Goal: Task Accomplishment & Management: Complete application form

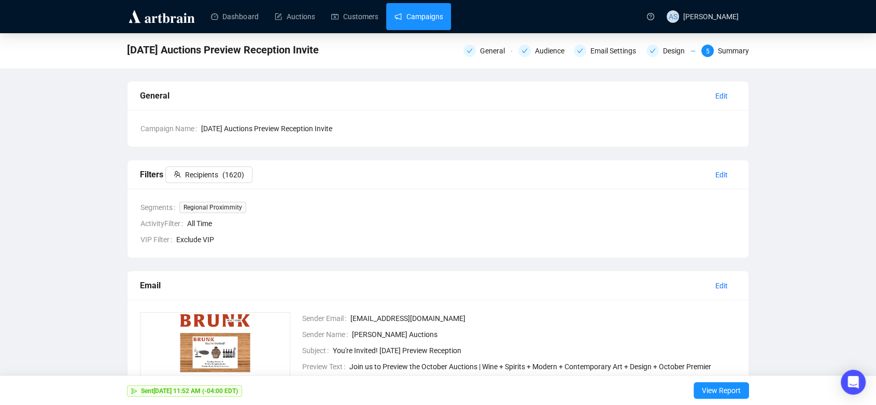
click at [418, 22] on link "Campaigns" at bounding box center [418, 16] width 48 height 27
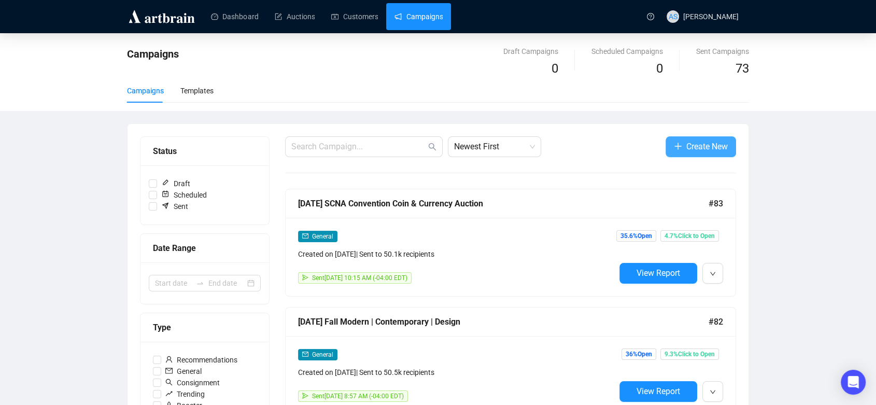
click at [683, 146] on button "Create New" at bounding box center [700, 146] width 70 height 21
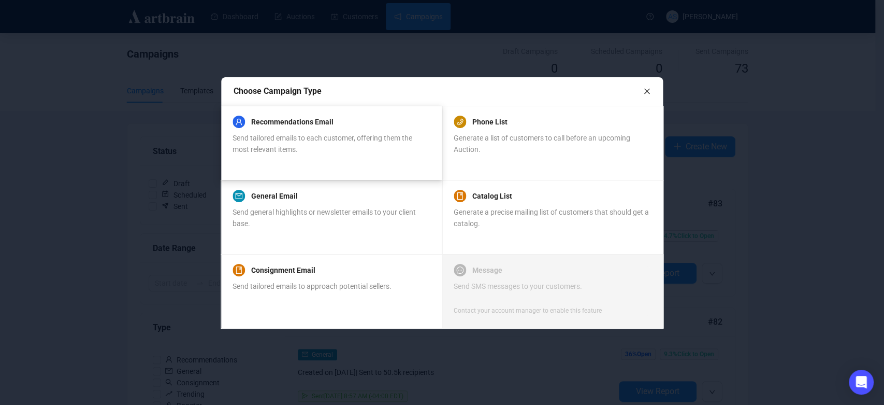
click at [308, 143] on div "Send tailored emails to each customer, offering them the most relevant items." at bounding box center [331, 143] width 197 height 23
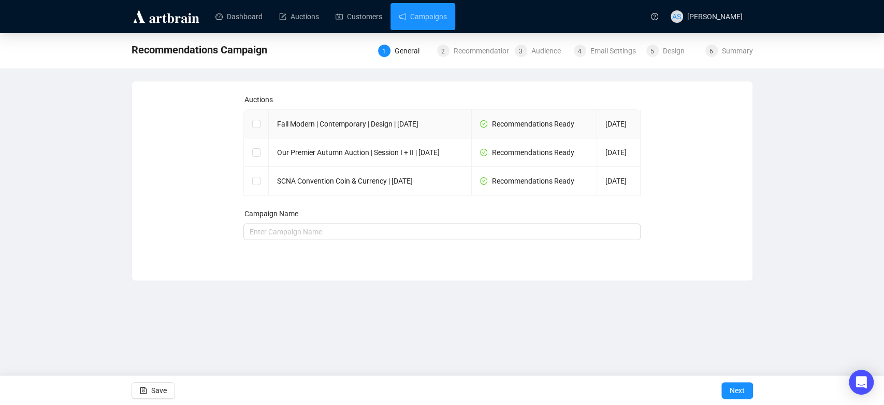
click at [341, 134] on td "Fall Modern | Contemporary | Design | [DATE]" at bounding box center [370, 124] width 203 height 28
click at [257, 127] on input "checkbox" at bounding box center [255, 123] width 7 height 7
checkbox input "true"
type input "Fall Modern | Contemporary | Design | [DATE] Campaign"
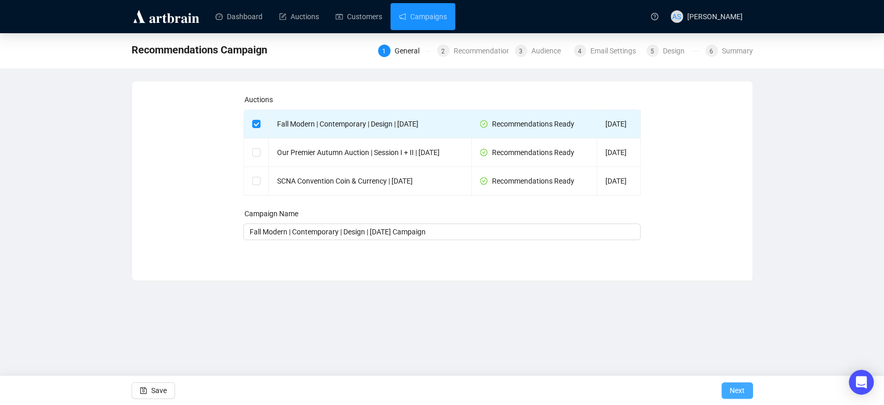
click at [745, 392] on button "Next" at bounding box center [738, 390] width 32 height 17
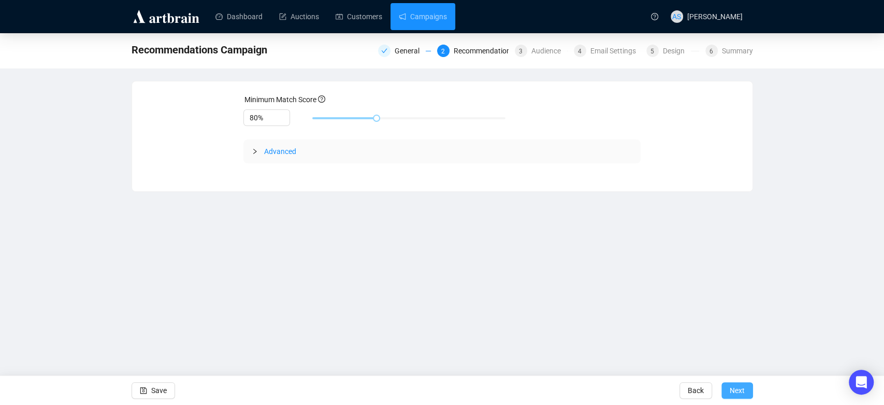
click at [738, 391] on span "Next" at bounding box center [737, 390] width 15 height 29
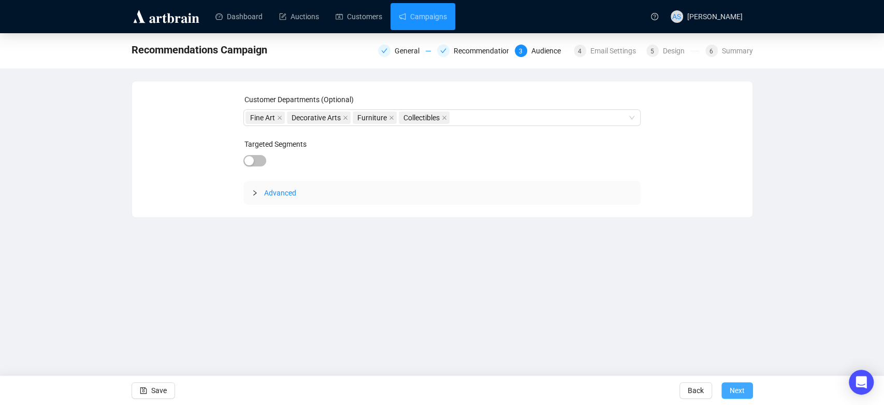
click at [732, 388] on span "Next" at bounding box center [737, 390] width 15 height 29
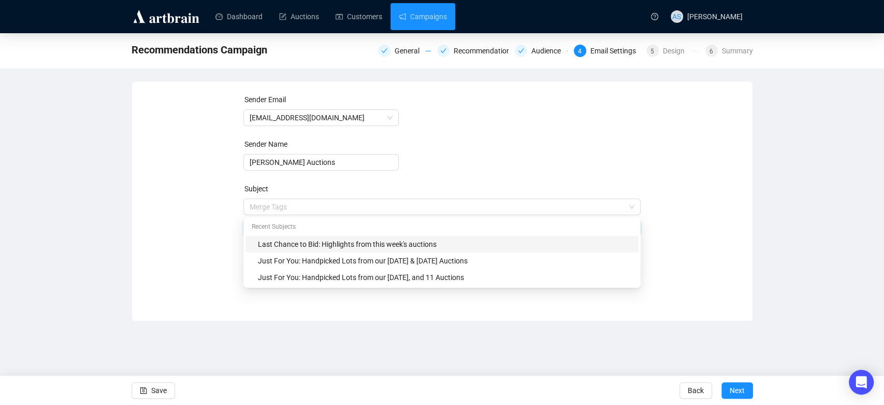
drag, startPoint x: 308, startPoint y: 209, endPoint x: 120, endPoint y: 206, distance: 187.6
click at [120, 206] on div "Recommendations Campaign General Recommendations Audience 4 Email Settings 5 De…" at bounding box center [442, 177] width 884 height 288
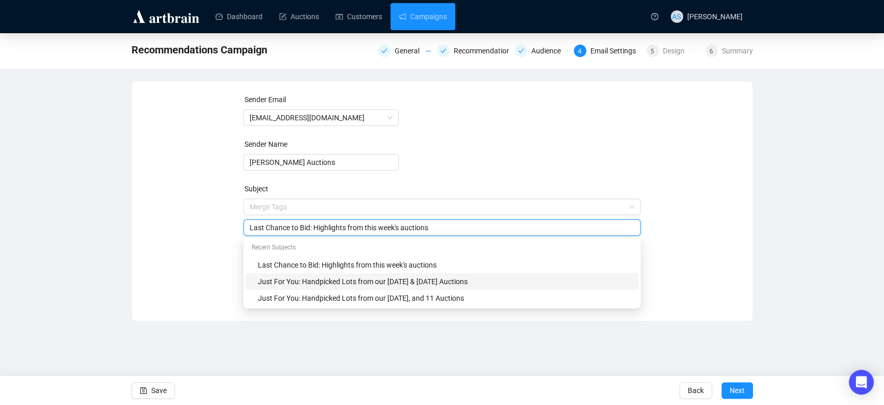
click at [343, 283] on div "Just For You: Handpicked Lots from our [DATE] & [DATE] Auctions" at bounding box center [445, 281] width 375 height 11
drag, startPoint x: 491, startPoint y: 225, endPoint x: 377, endPoint y: 228, distance: 114.0
click at [377, 228] on input "Just For You: Handpicked Lots from our [DATE] & [DATE] Auctions" at bounding box center [442, 227] width 385 height 11
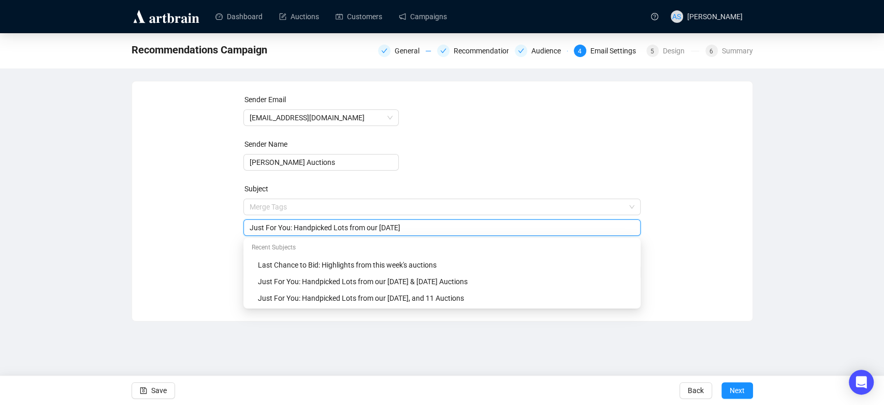
drag, startPoint x: 428, startPoint y: 227, endPoint x: 378, endPoint y: 223, distance: 49.9
click at [378, 223] on input "Just For You: Handpicked Lots from our [DATE]" at bounding box center [442, 227] width 385 height 11
paste input "Fall Modern | Contemporary | Design | [DATE]"
type input "Just For You: Handpicked Lots from our Fall Modern | Contemporary | Design | [D…"
click at [791, 211] on div "Recommendations Campaign General Recommendations Audience 4 Email Settings 5 De…" at bounding box center [442, 177] width 884 height 288
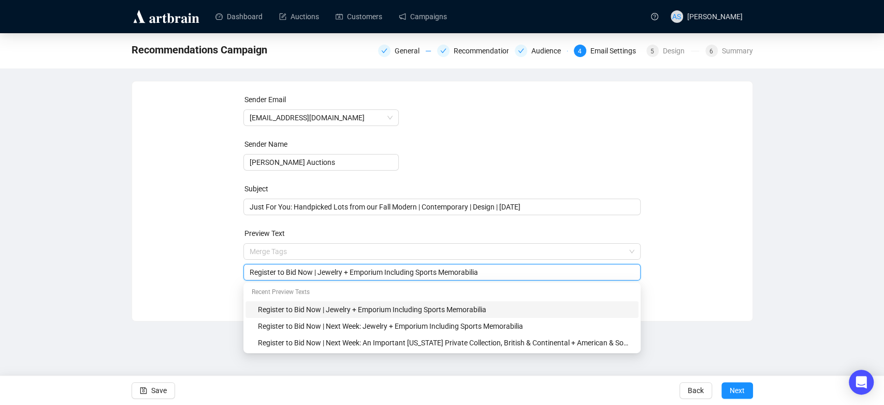
drag, startPoint x: 470, startPoint y: 271, endPoint x: 313, endPoint y: 271, distance: 156.5
click at [313, 271] on input "Register to Bid Now | Jewelry + Emporium Including Sports Memorabilia" at bounding box center [442, 271] width 385 height 11
drag, startPoint x: 275, startPoint y: 271, endPoint x: 544, endPoint y: 279, distance: 269.0
click at [518, 279] on div "Register to Bid Now | Jewelry + Emporium Including Sports Memorabilia" at bounding box center [441, 272] width 397 height 17
click at [538, 277] on input "Register to Bid Now | Jewelry + Emporium Including Sports Memorabilia" at bounding box center [442, 271] width 385 height 11
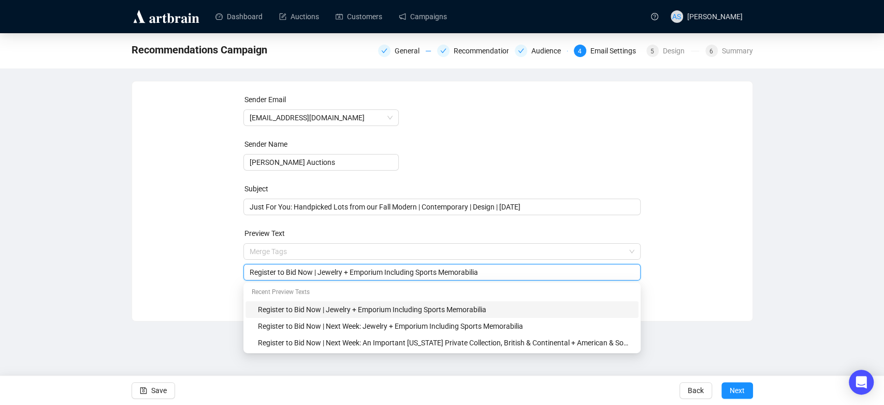
drag, startPoint x: 401, startPoint y: 277, endPoint x: 319, endPoint y: 277, distance: 81.9
click at [319, 277] on input "Register to Bid Now | Jewelry + Emporium Including Sports Memorabilia" at bounding box center [442, 271] width 385 height 11
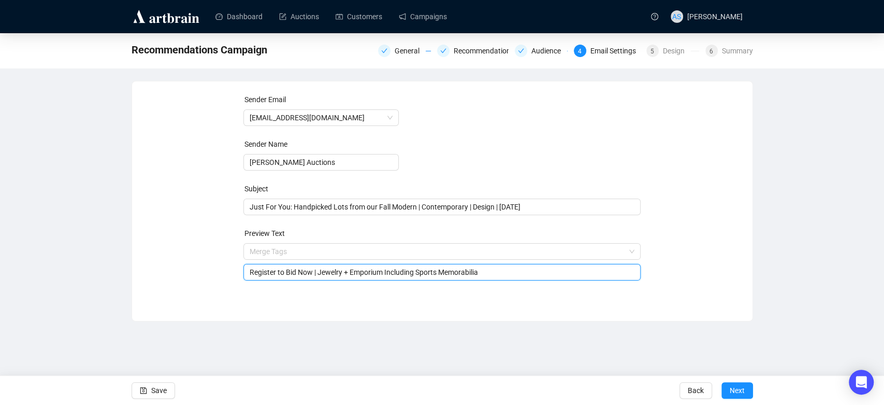
paste input "Important selections and collections including the Estate of [PERSON_NAME] Nash…"
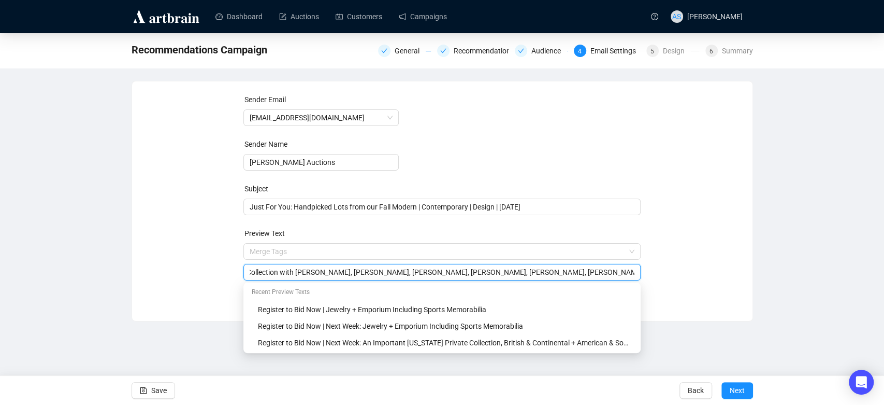
type input "Register to Bid Now | Important selections and collections including the Estate…"
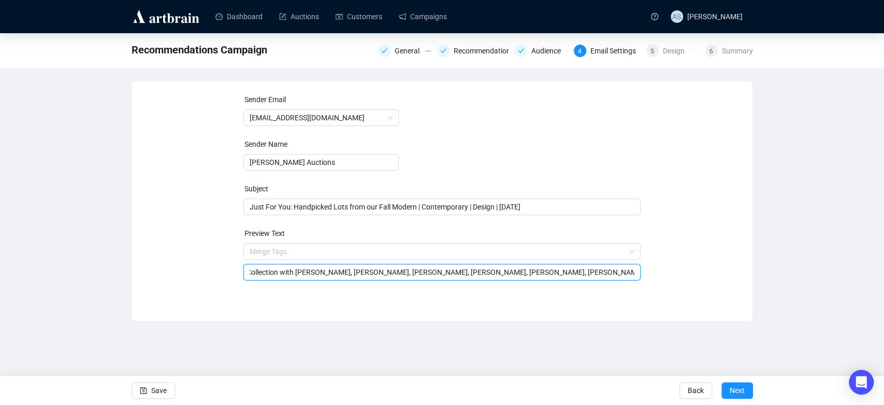
click at [720, 256] on div "Sender Email [EMAIL_ADDRESS][DOMAIN_NAME] Sender Name [PERSON_NAME] Auctions Su…" at bounding box center [443, 193] width 596 height 199
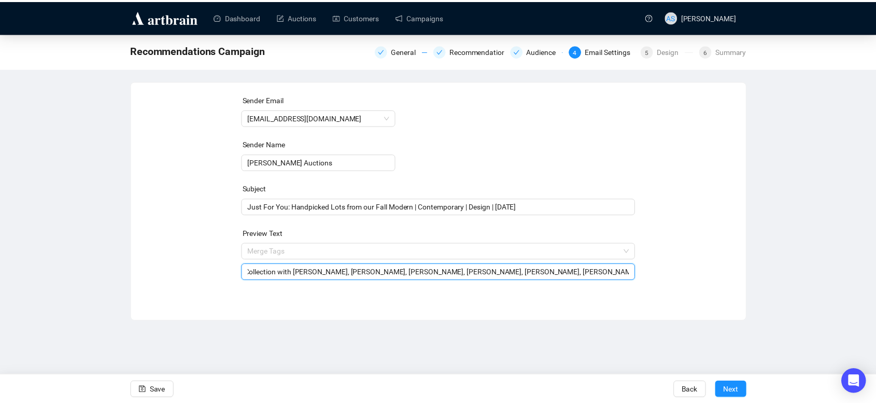
scroll to position [0, 0]
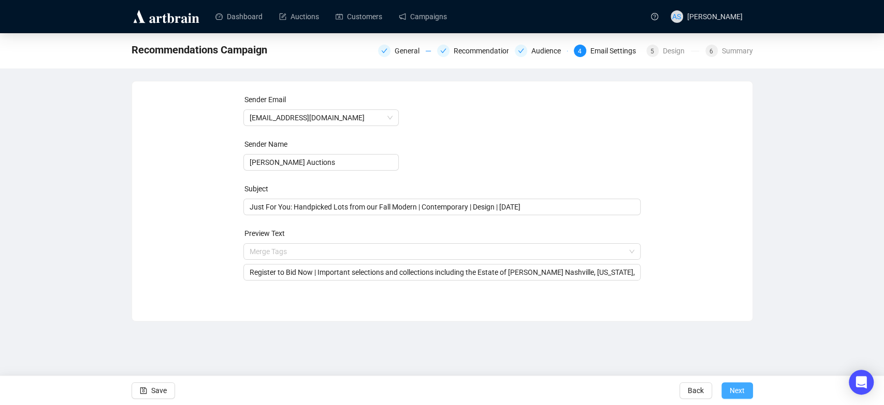
click at [746, 393] on button "Next" at bounding box center [738, 390] width 32 height 17
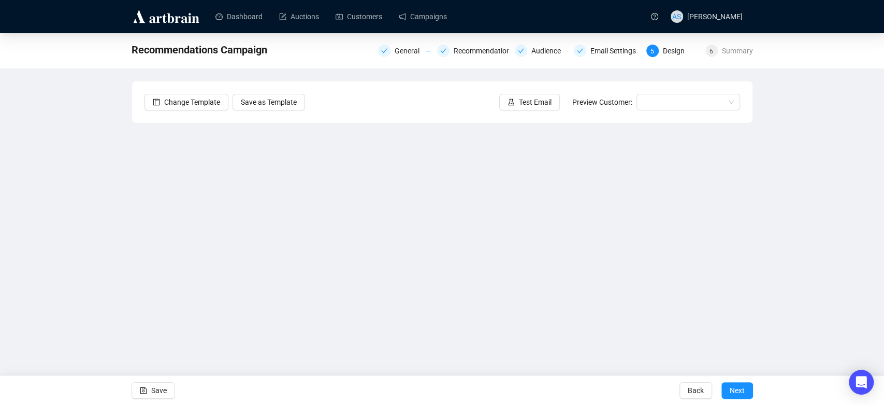
click at [71, 221] on div "Recommendations Campaign General Recommendations Audience Email Settings 5 Desi…" at bounding box center [442, 207] width 884 height 349
click at [875, 204] on div "Recommendations Campaign General Recommendations Audience Email Settings 5 Desi…" at bounding box center [442, 207] width 884 height 349
click at [822, 233] on div "Recommendations Campaign General Recommendations Audience Email Settings 5 Desi…" at bounding box center [442, 207] width 884 height 349
click at [820, 252] on div "Recommendations Campaign General Recommendations Audience Email Settings 5 Desi…" at bounding box center [442, 207] width 884 height 349
click at [153, 395] on span "Save" at bounding box center [159, 390] width 16 height 29
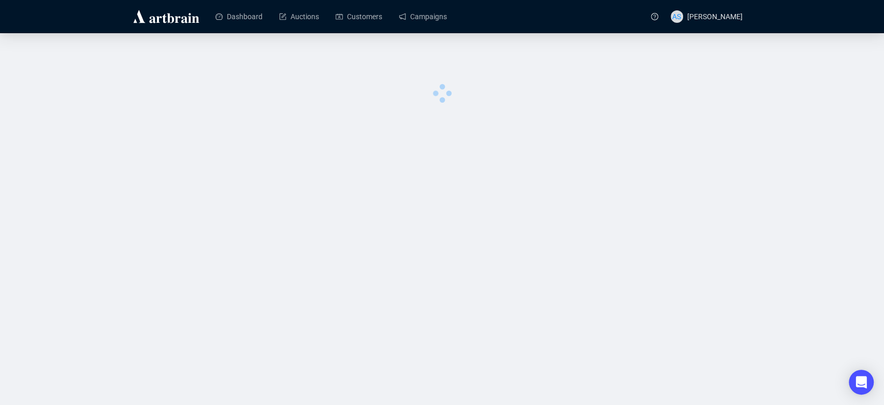
click at [525, 102] on div at bounding box center [442, 67] width 884 height 68
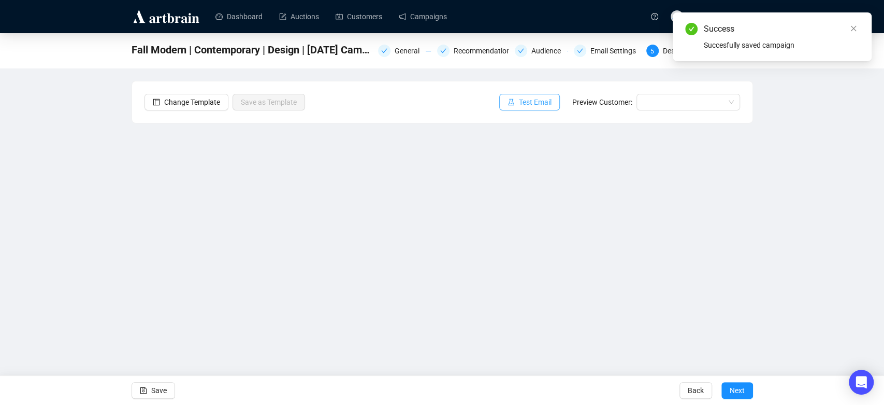
click at [529, 105] on span "Test Email" at bounding box center [535, 101] width 33 height 11
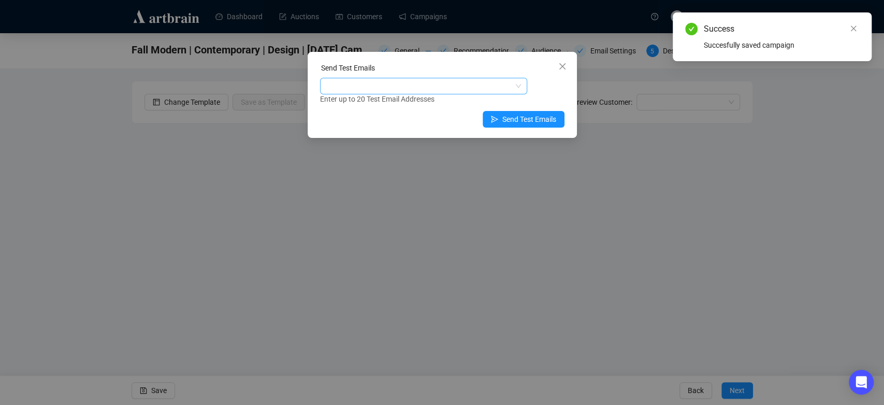
click at [426, 86] on div at bounding box center [418, 86] width 192 height 15
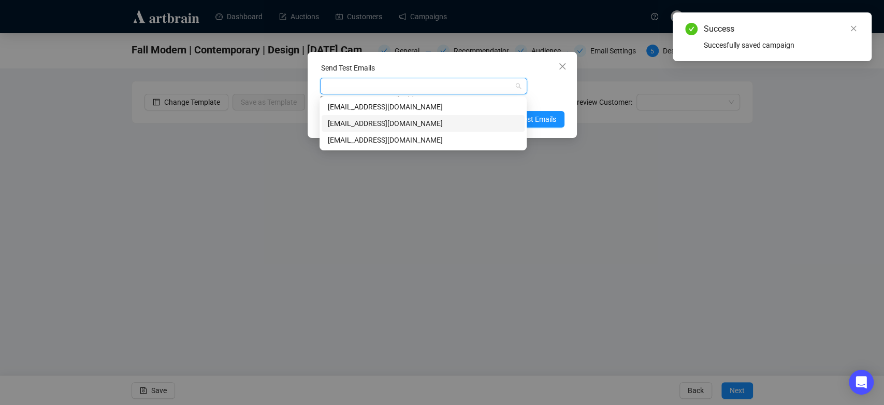
click at [390, 126] on div "[EMAIL_ADDRESS][DOMAIN_NAME]" at bounding box center [423, 123] width 191 height 11
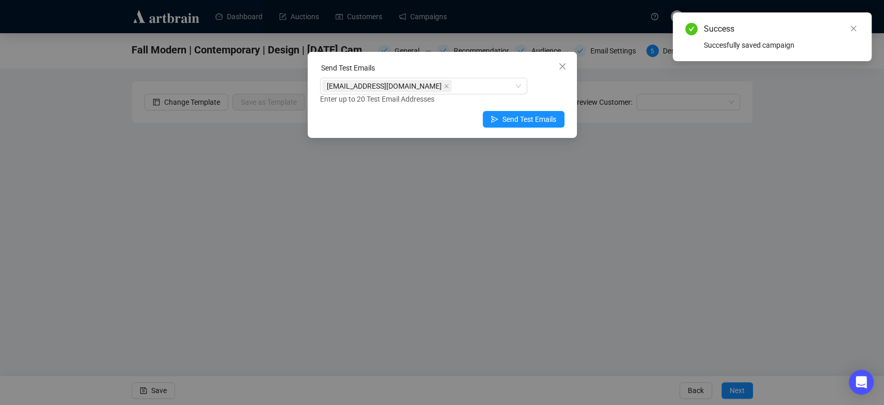
drag, startPoint x: 543, startPoint y: 85, endPoint x: 547, endPoint y: 119, distance: 33.8
click at [544, 87] on div "[EMAIL_ADDRESS][DOMAIN_NAME] Enter up to 20 Test Email Addresses" at bounding box center [442, 91] width 245 height 27
click at [546, 122] on span "Send Test Emails" at bounding box center [530, 118] width 54 height 11
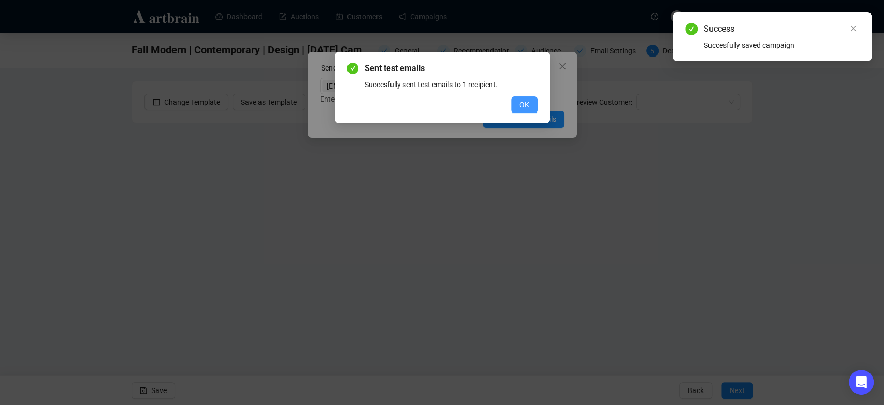
click at [524, 104] on span "OK" at bounding box center [525, 104] width 10 height 11
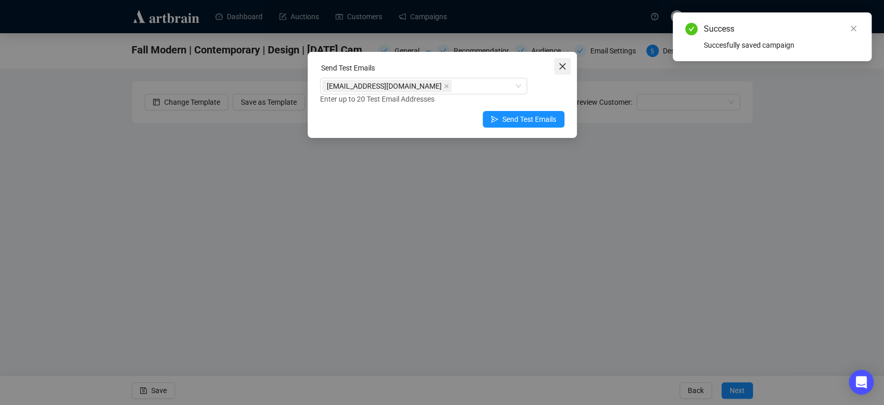
click at [560, 67] on icon "close" at bounding box center [562, 66] width 8 height 8
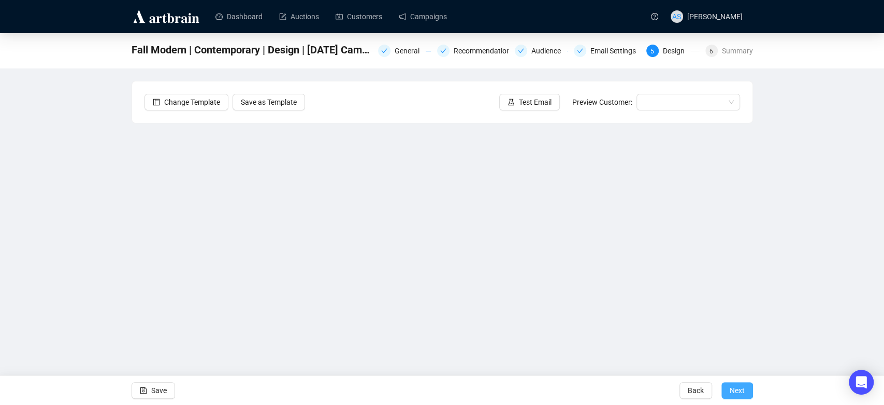
click at [736, 388] on span "Next" at bounding box center [737, 390] width 15 height 29
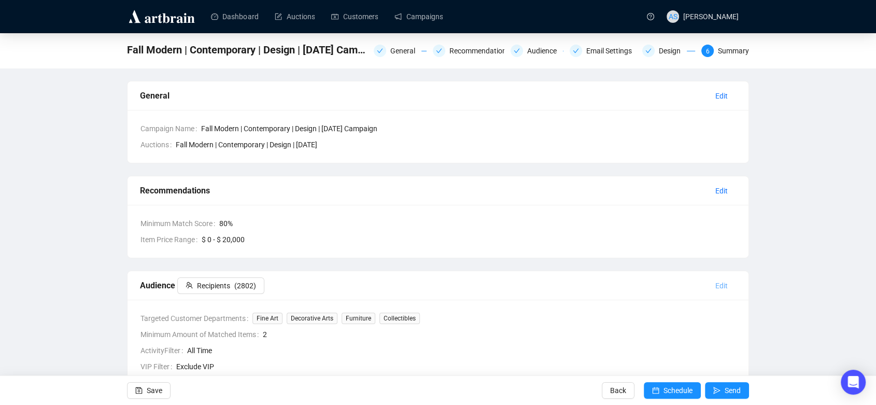
click at [719, 286] on span "Edit" at bounding box center [721, 285] width 12 height 11
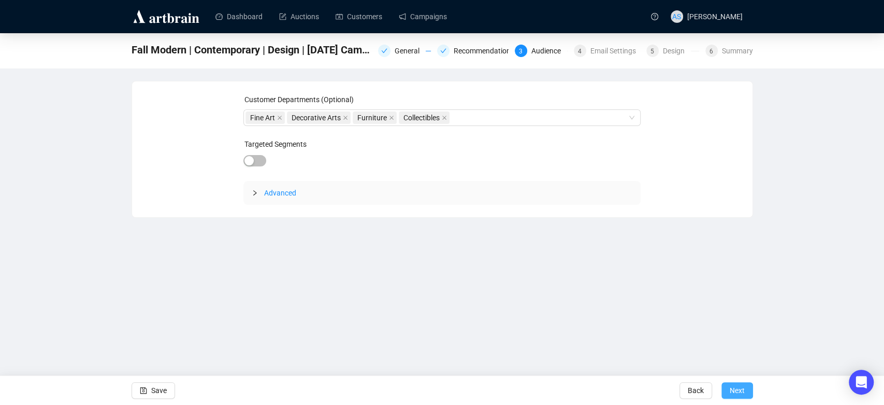
click at [738, 393] on span "Next" at bounding box center [737, 390] width 15 height 29
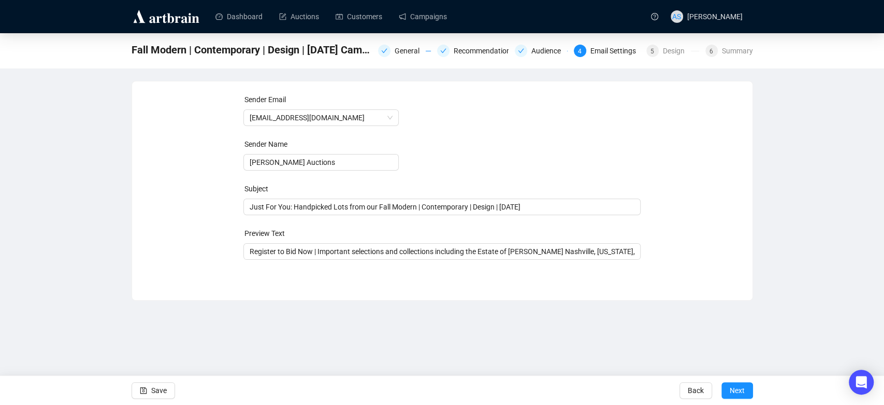
click at [738, 393] on span "Next" at bounding box center [737, 390] width 15 height 29
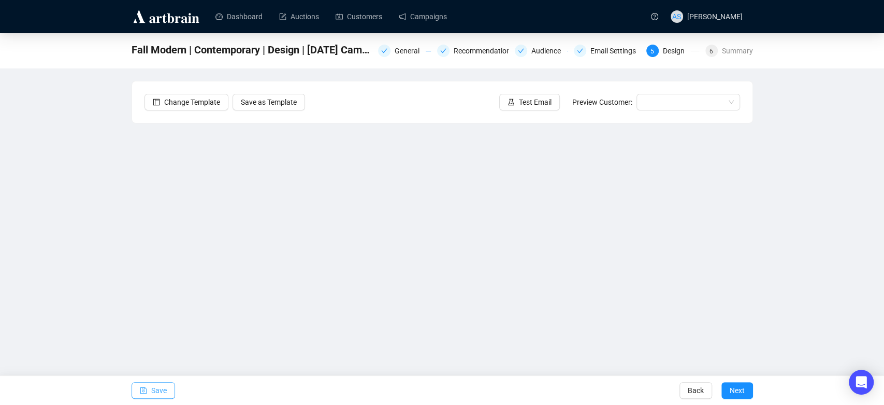
click at [158, 393] on span "Save" at bounding box center [159, 390] width 16 height 29
click at [151, 393] on span "Save" at bounding box center [159, 390] width 16 height 29
click at [162, 394] on span "Save" at bounding box center [159, 390] width 16 height 29
click at [157, 390] on span "Save" at bounding box center [159, 390] width 16 height 29
click at [537, 104] on span "Test Email" at bounding box center [535, 101] width 33 height 11
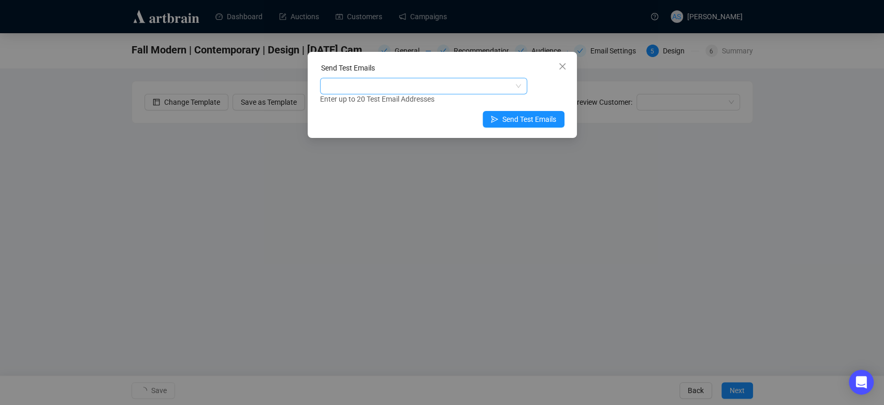
click at [414, 82] on div at bounding box center [418, 86] width 192 height 15
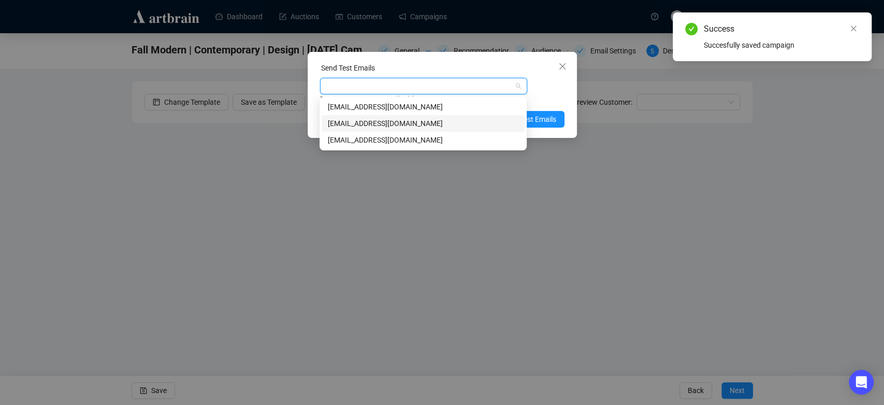
click at [395, 125] on div "[EMAIL_ADDRESS][DOMAIN_NAME]" at bounding box center [423, 123] width 191 height 11
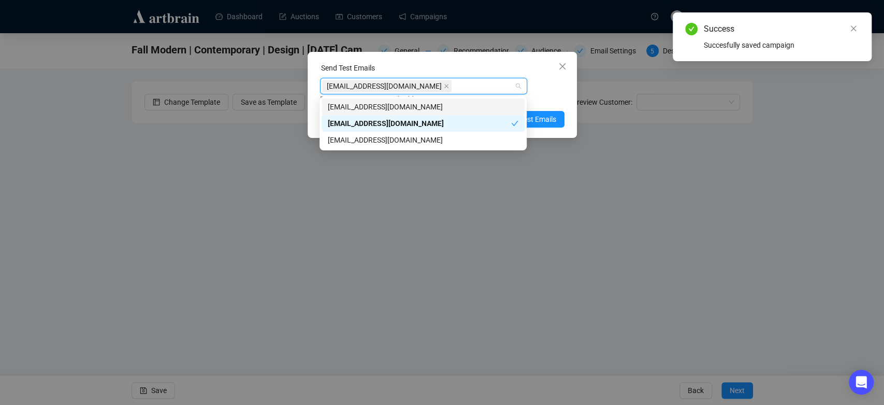
click at [575, 78] on div "Send Test Emails [EMAIL_ADDRESS][DOMAIN_NAME] Enter up to 20 Test Email Address…" at bounding box center [442, 95] width 269 height 86
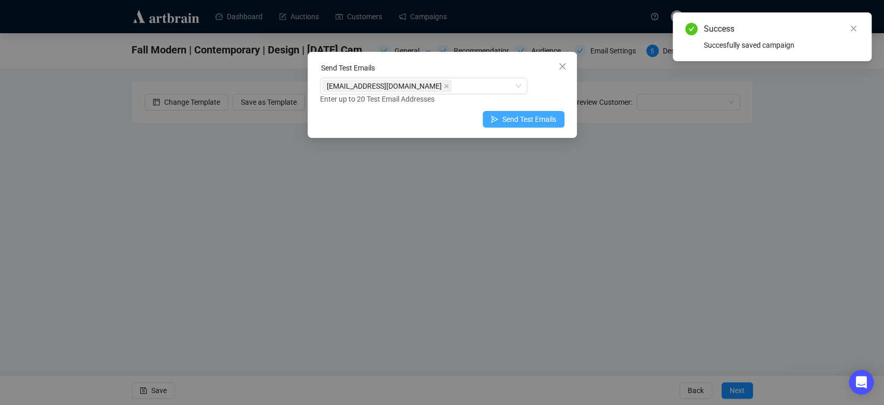
click at [538, 117] on span "Send Test Emails" at bounding box center [530, 118] width 54 height 11
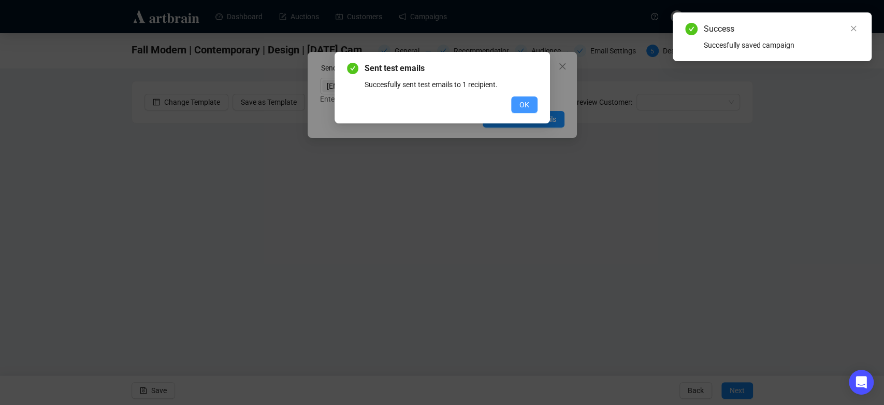
click at [524, 103] on span "OK" at bounding box center [525, 104] width 10 height 11
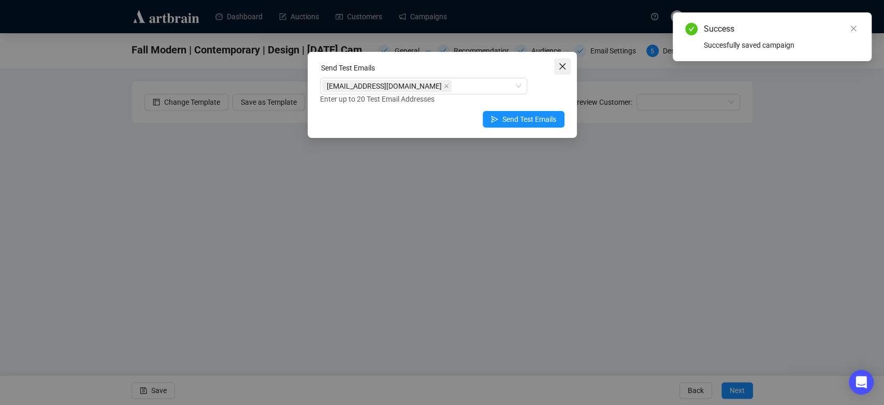
click at [557, 64] on span "Close" at bounding box center [562, 66] width 17 height 8
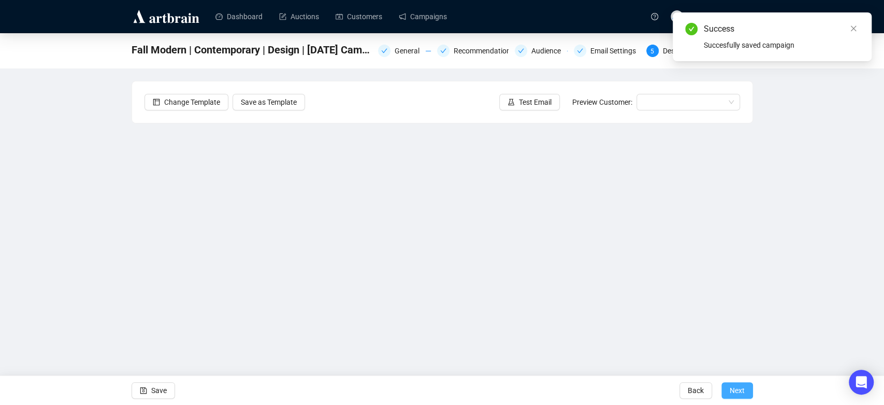
click at [734, 390] on span "Next" at bounding box center [737, 390] width 15 height 29
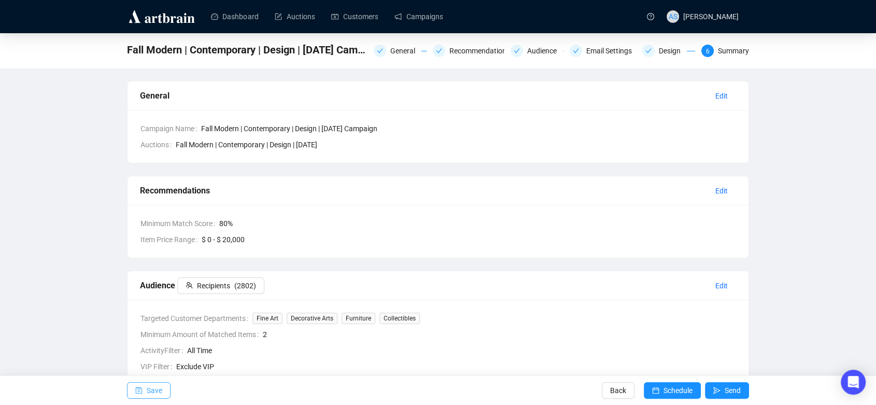
click at [131, 394] on button "Save" at bounding box center [149, 390] width 44 height 17
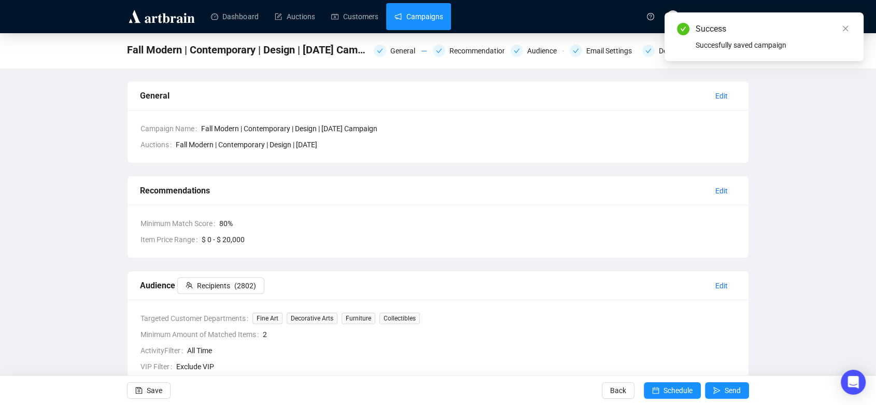
click at [411, 20] on link "Campaigns" at bounding box center [418, 16] width 48 height 27
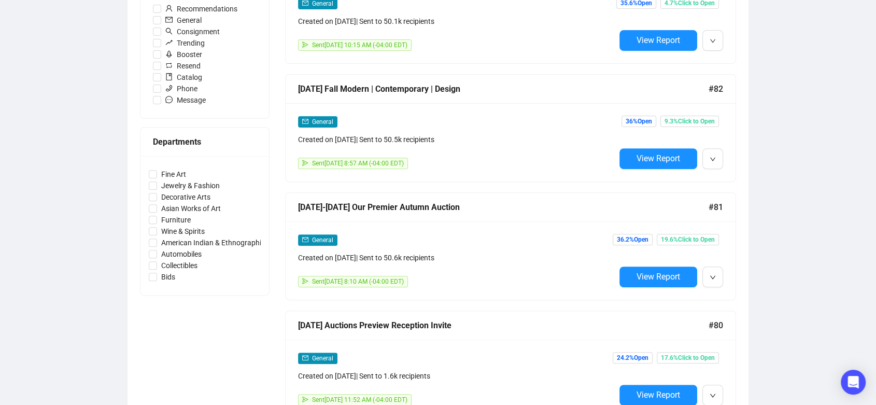
scroll to position [345, 0]
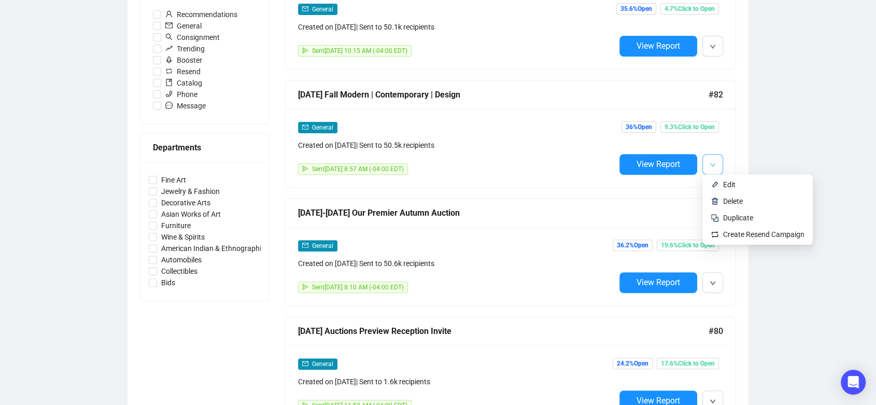
click at [714, 157] on span "button" at bounding box center [712, 163] width 6 height 13
click at [725, 216] on span "Duplicate" at bounding box center [738, 217] width 30 height 8
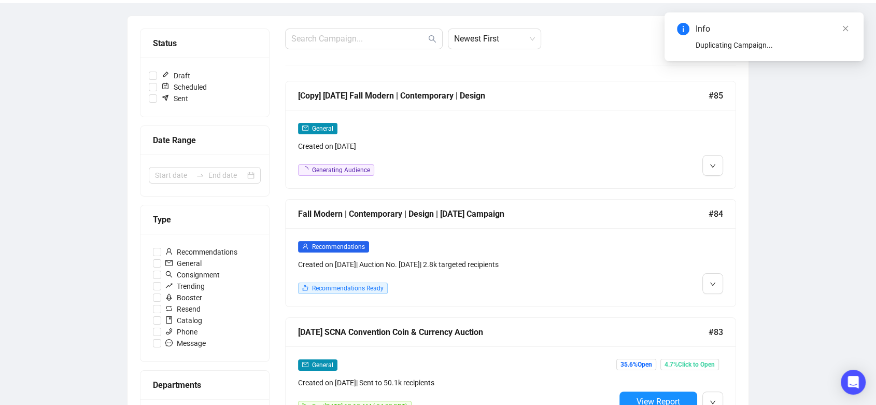
scroll to position [58, 0]
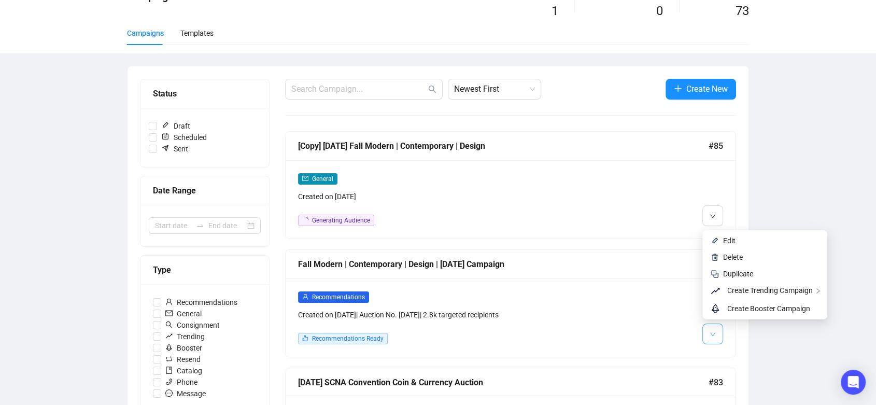
click at [717, 331] on button "button" at bounding box center [712, 333] width 21 height 21
click at [733, 243] on span "Edit" at bounding box center [729, 240] width 12 height 8
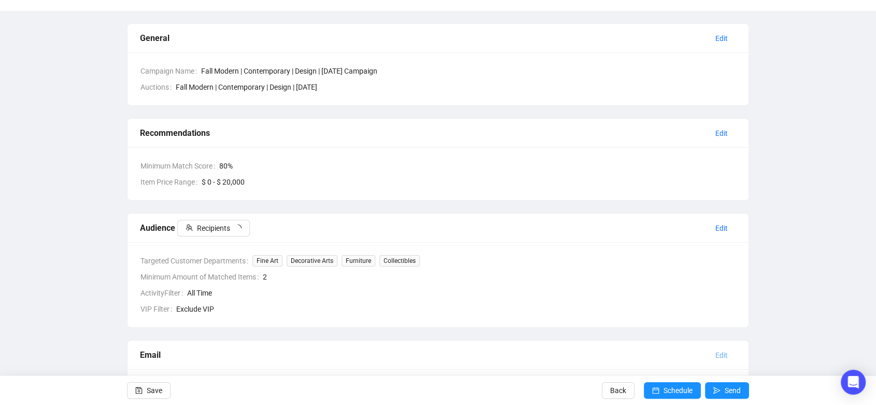
click at [716, 351] on span "Edit" at bounding box center [721, 354] width 12 height 11
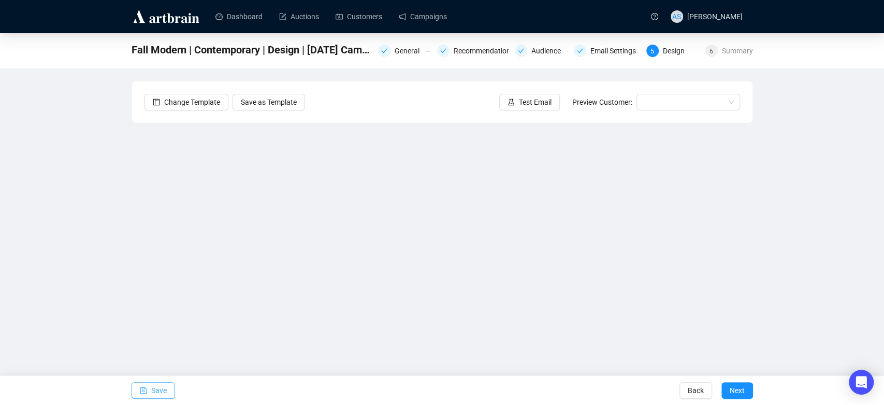
click at [151, 390] on span "Save" at bounding box center [159, 390] width 16 height 29
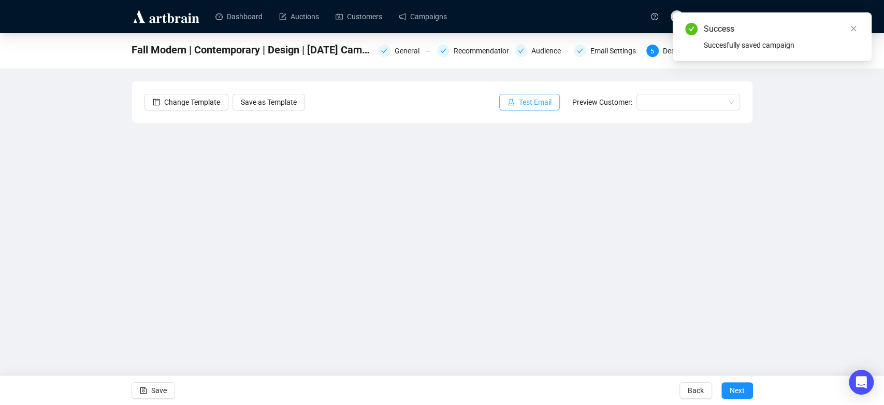
click at [533, 99] on span "Test Email" at bounding box center [535, 101] width 33 height 11
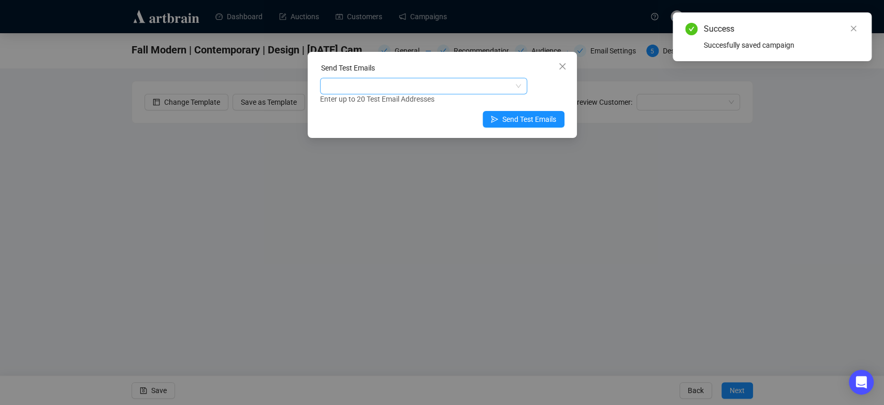
click at [407, 86] on div at bounding box center [418, 86] width 192 height 15
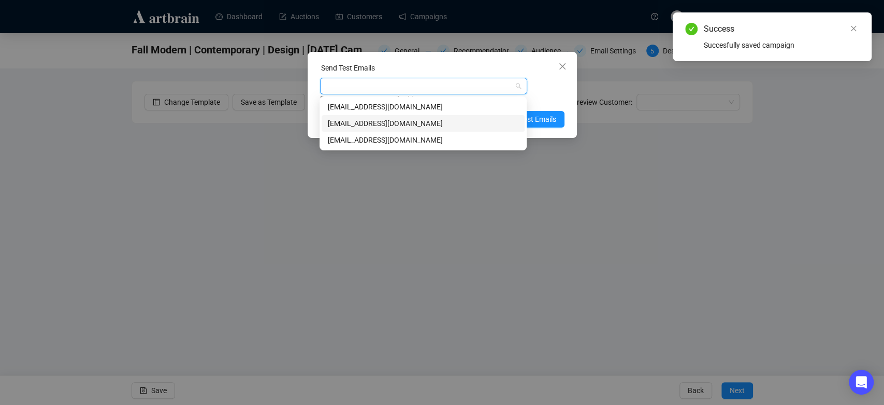
click at [383, 123] on div "[EMAIL_ADDRESS][DOMAIN_NAME]" at bounding box center [423, 123] width 191 height 11
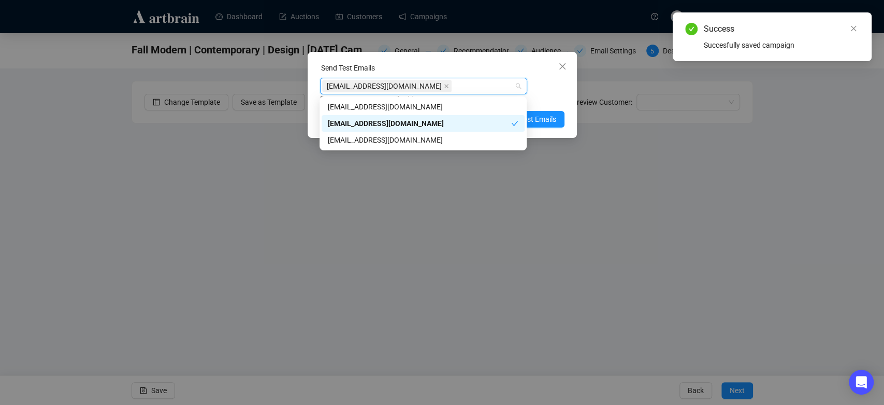
click at [542, 97] on div "Enter up to 20 Test Email Addresses" at bounding box center [442, 99] width 245 height 12
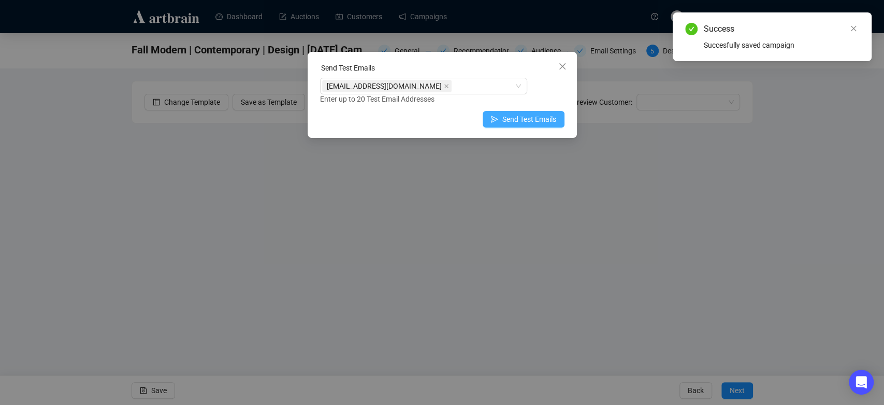
click at [536, 118] on span "Send Test Emails" at bounding box center [530, 118] width 54 height 11
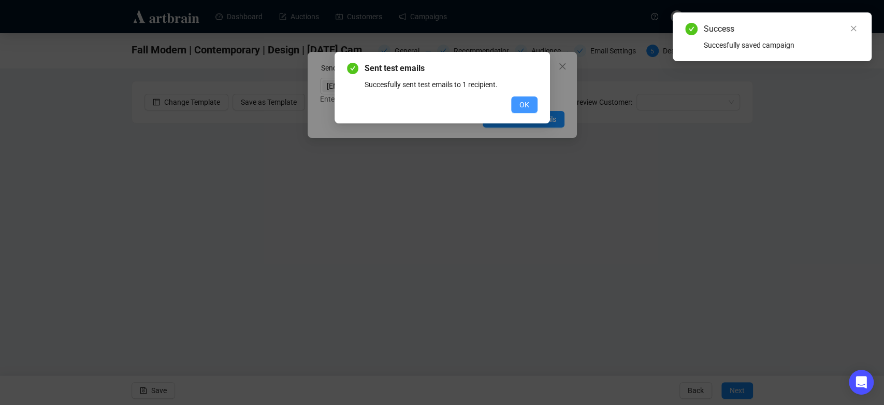
click at [517, 102] on button "OK" at bounding box center [524, 104] width 26 height 17
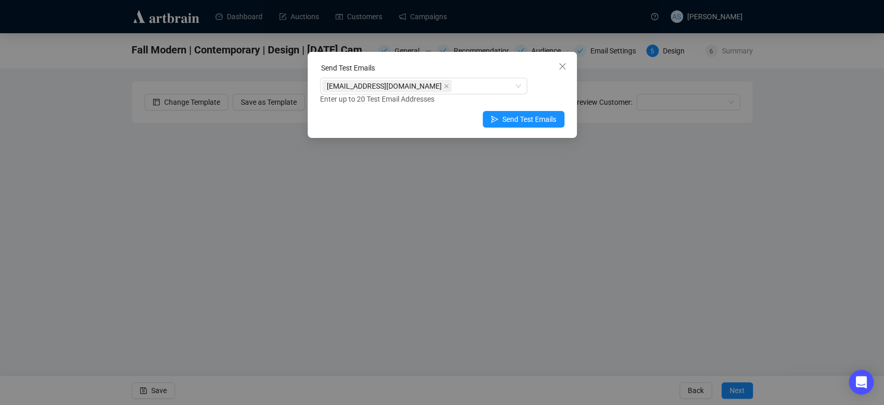
click at [485, 230] on div "Send Test Emails [EMAIL_ADDRESS][DOMAIN_NAME] Enter up to 20 Test Email Address…" at bounding box center [442, 202] width 884 height 405
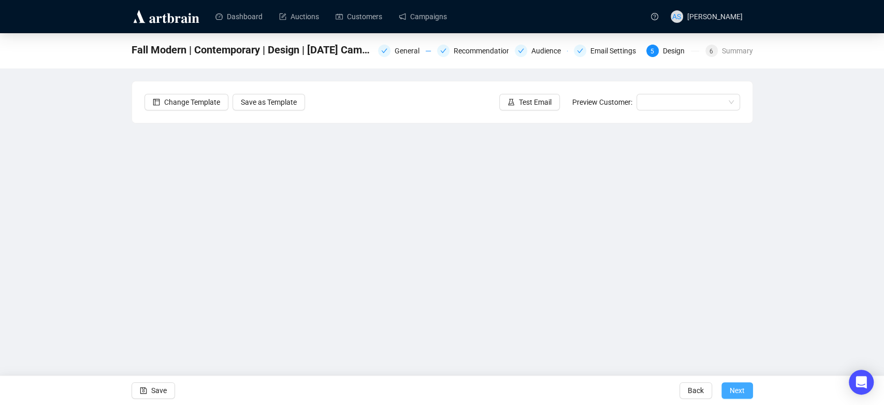
click at [740, 389] on span "Next" at bounding box center [737, 390] width 15 height 29
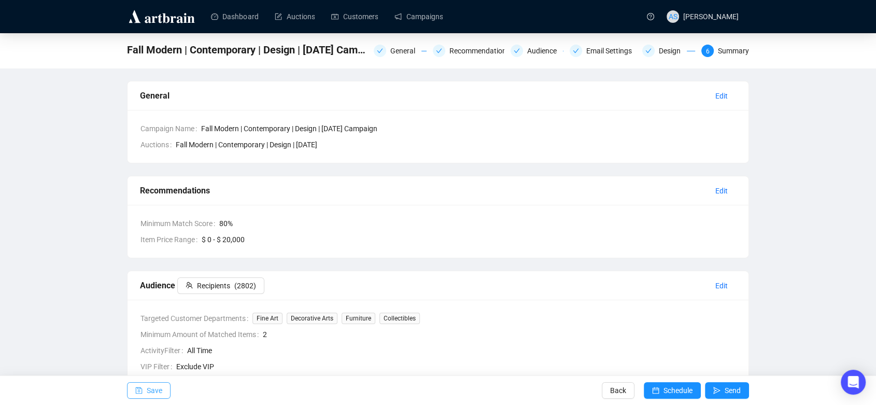
click at [142, 386] on button "Save" at bounding box center [149, 390] width 44 height 17
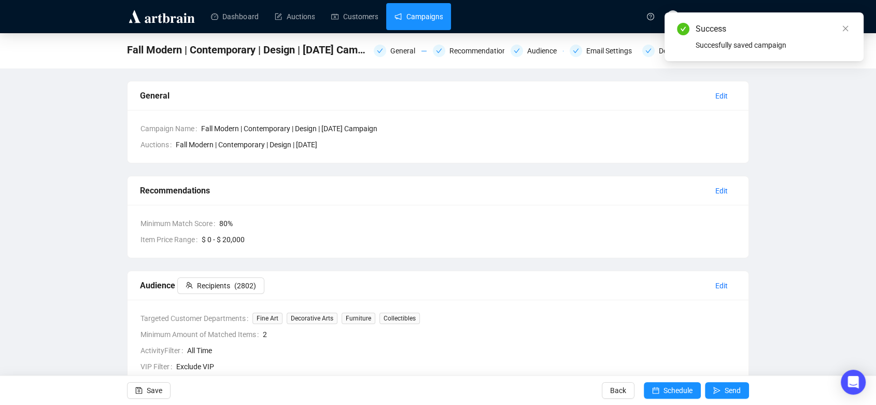
click at [426, 15] on link "Campaigns" at bounding box center [418, 16] width 48 height 27
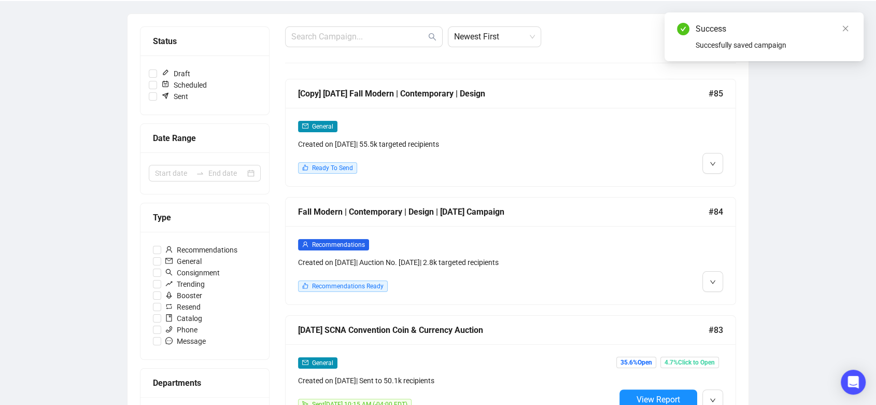
scroll to position [115, 0]
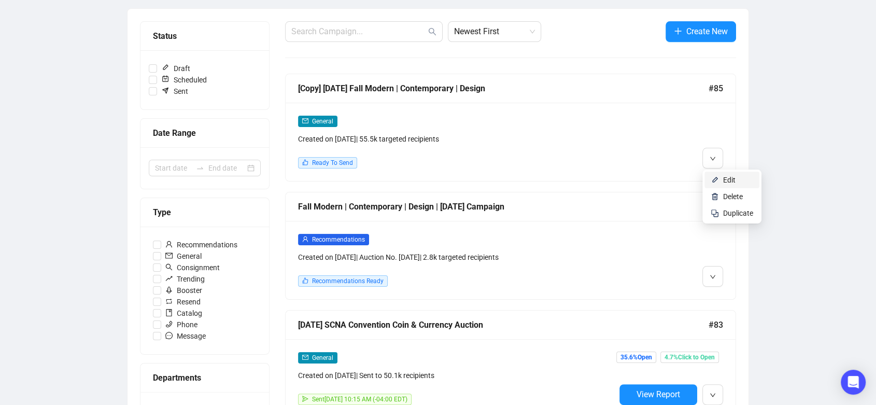
click at [715, 175] on li "Edit" at bounding box center [731, 179] width 55 height 17
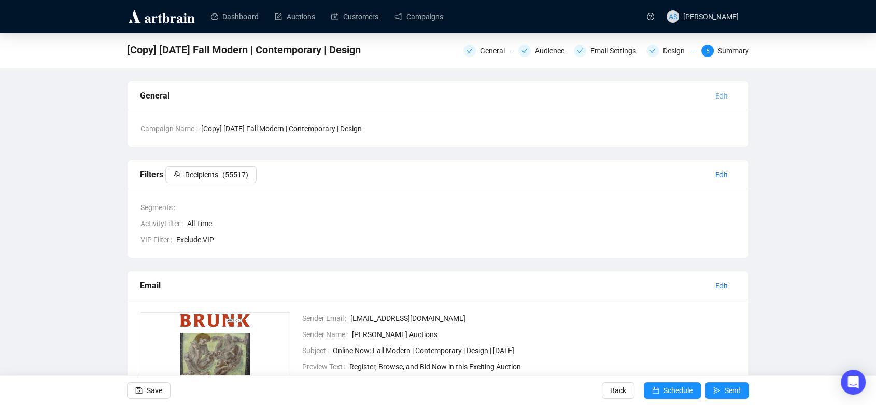
click at [725, 96] on span "Edit" at bounding box center [721, 95] width 12 height 11
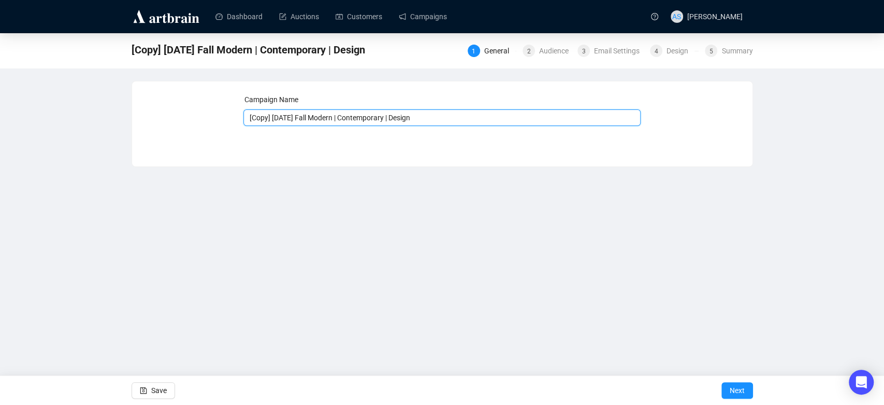
drag, startPoint x: 274, startPoint y: 118, endPoint x: 210, endPoint y: 118, distance: 63.2
click at [210, 118] on div "Campaign Name [Copy] [DATE] Fall Modern | Contemporary | Design Save Next" at bounding box center [443, 116] width 596 height 45
click at [283, 117] on input "[DATE] Fall Modern | Contemporary | Design" at bounding box center [441, 117] width 397 height 17
drag, startPoint x: 427, startPoint y: 118, endPoint x: 308, endPoint y: 120, distance: 119.2
click at [308, 120] on input "[DATE] Fall Modern | Contemporary | Design" at bounding box center [441, 117] width 397 height 17
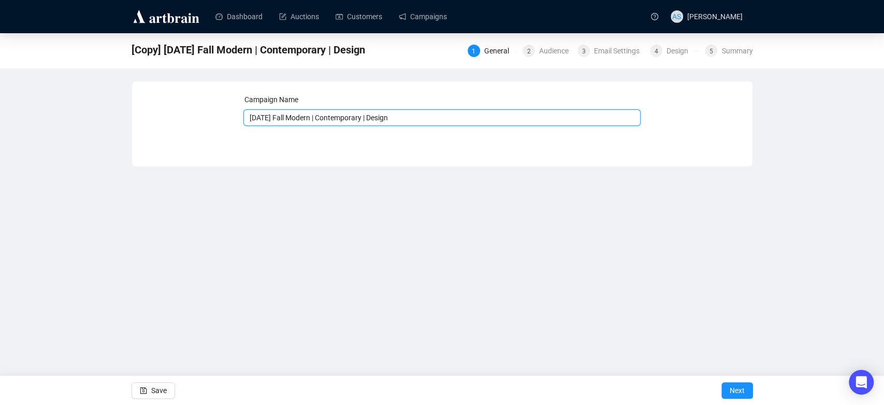
paste input "Wine & Spirits"
type input "[DATE] Wine & Spirits"
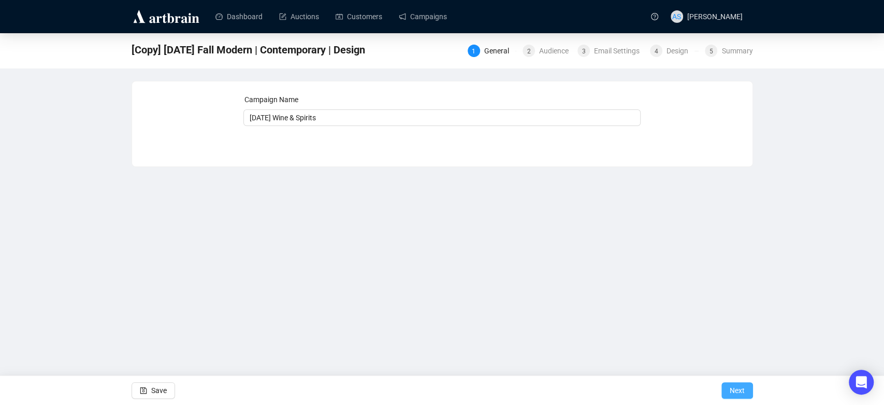
click at [736, 386] on span "Next" at bounding box center [737, 390] width 15 height 29
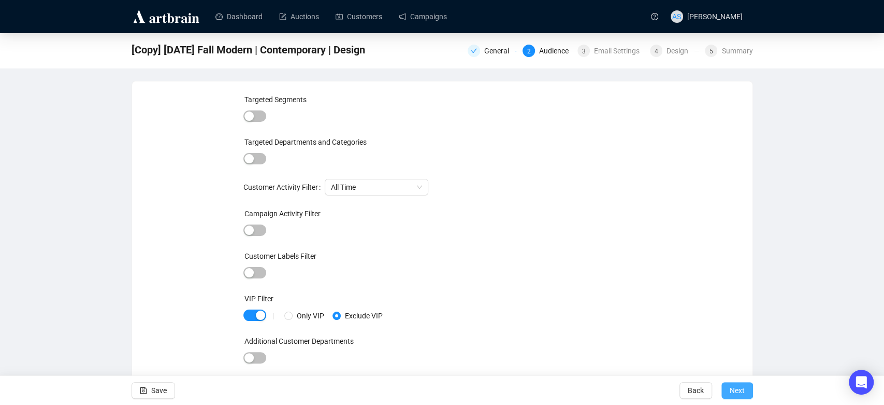
click at [735, 389] on span "Next" at bounding box center [737, 390] width 15 height 29
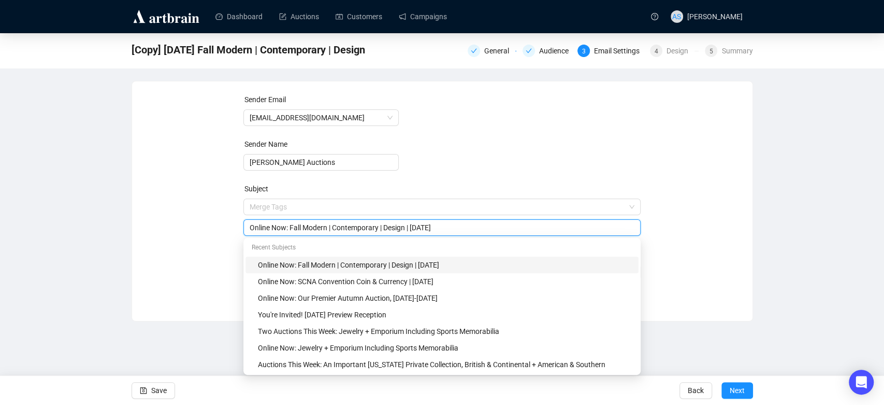
drag, startPoint x: 487, startPoint y: 208, endPoint x: 290, endPoint y: 224, distance: 198.0
click at [290, 224] on input "Online Now: Fall Modern | Contemporary | Design | [DATE]" at bounding box center [442, 227] width 385 height 11
paste input "Wine & Spirits | [DATE]"
type input "Online Now: Wine & Spirits | [DATE]"
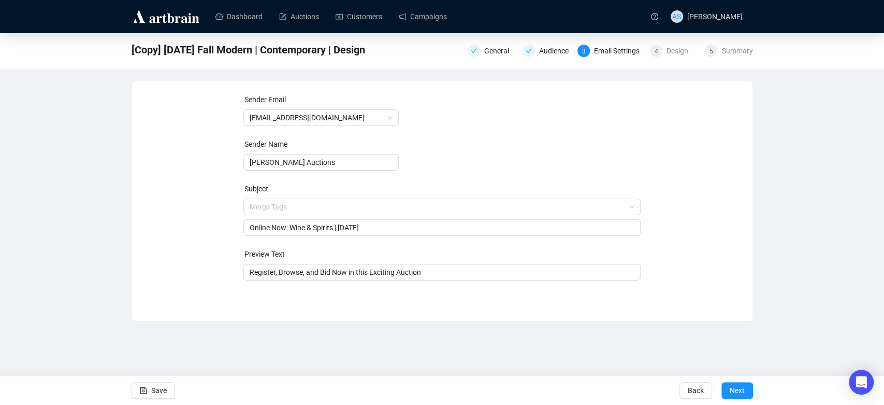
drag, startPoint x: 733, startPoint y: 161, endPoint x: 742, endPoint y: 224, distance: 64.4
click at [733, 161] on div "Sender Email [EMAIL_ADDRESS][DOMAIN_NAME] Sender Name [PERSON_NAME] Auctions Su…" at bounding box center [443, 193] width 596 height 199
click at [376, 271] on input "Register, Browse, and Bid Now in this Exciting Auction" at bounding box center [442, 271] width 385 height 11
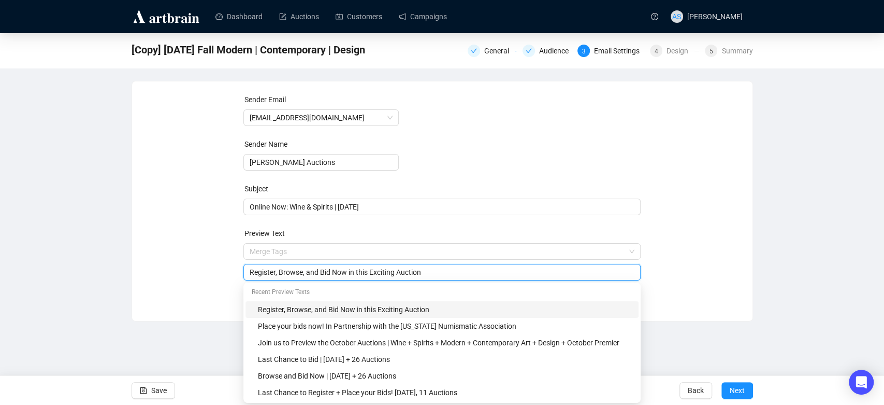
click at [376, 271] on input "Register, Browse, and Bid Now in this Exciting Auction" at bounding box center [442, 271] width 385 height 11
drag, startPoint x: 348, startPoint y: 270, endPoint x: 471, endPoint y: 268, distance: 123.3
click at [471, 268] on input "Register, Browse, and Bid Now in this Exciting Auction" at bounding box center [442, 271] width 385 height 11
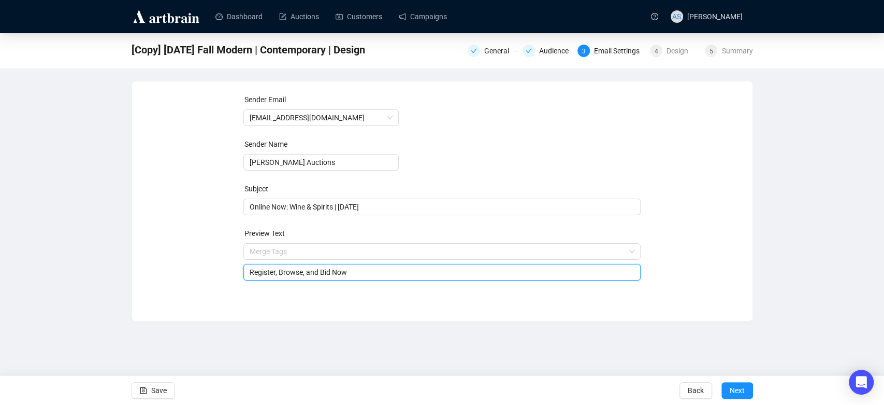
click at [719, 236] on div "Sender Email [EMAIL_ADDRESS][DOMAIN_NAME] Sender Name [PERSON_NAME] Auctions Su…" at bounding box center [443, 193] width 596 height 199
click at [410, 278] on div "Register, Browse, and Bid Now" at bounding box center [441, 272] width 397 height 17
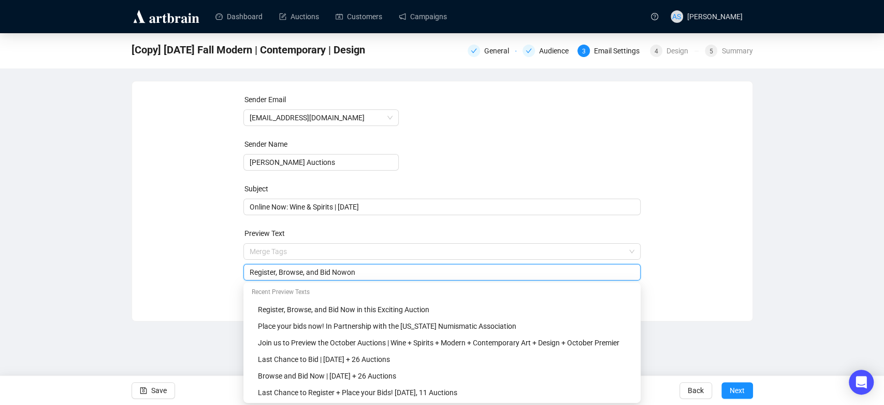
paste input "a variety of Fine Wine and Rare Spirits, among the selection are premier wines …"
click at [348, 270] on input "Register, Browse, and Bid Nowon a variety of Fine Wine and Rare Spirits, among …" at bounding box center [442, 271] width 385 height 11
type input "Register, Browse, and Bid Now on a variety of Fine Wine and Rare Spirits, among…"
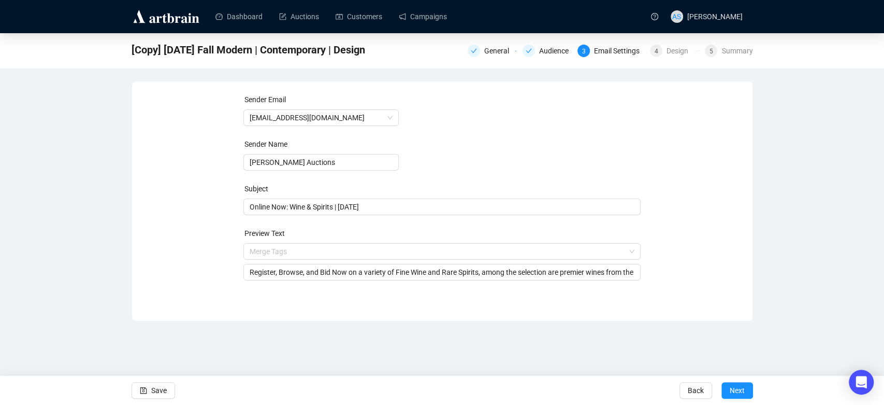
click at [694, 232] on div "Sender Email [EMAIL_ADDRESS][DOMAIN_NAME] Sender Name [PERSON_NAME] Auctions Su…" at bounding box center [443, 193] width 596 height 199
click at [736, 390] on span "Next" at bounding box center [737, 390] width 15 height 29
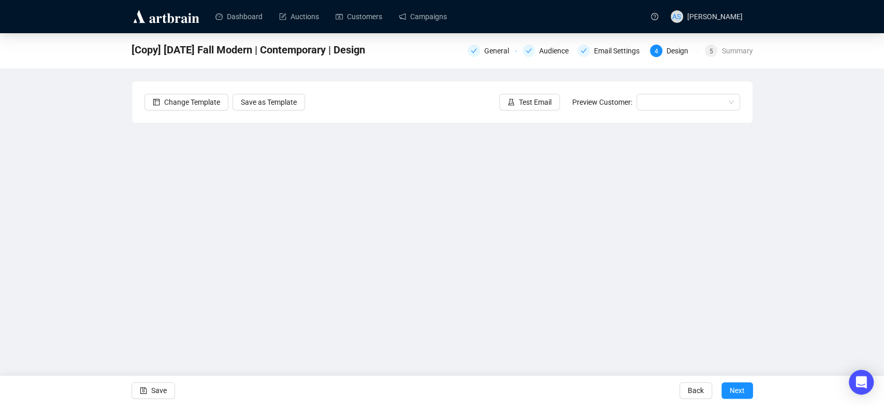
click at [104, 251] on div "[Copy] [DATE] Fall Modern | Contemporary | Design General Audience Email Settin…" at bounding box center [442, 207] width 884 height 349
click at [67, 194] on div "[Copy] [DATE] Fall Modern | Contemporary | Design General Audience Email Settin…" at bounding box center [442, 207] width 884 height 349
drag, startPoint x: 855, startPoint y: 228, endPoint x: 828, endPoint y: 238, distance: 29.2
click at [856, 228] on div "[Copy] [DATE] Fall Modern | Contemporary | Design General Audience Email Settin…" at bounding box center [442, 207] width 884 height 349
click at [788, 306] on div "[Copy] [DATE] Fall Modern | Contemporary | Design General Audience Email Settin…" at bounding box center [442, 207] width 884 height 349
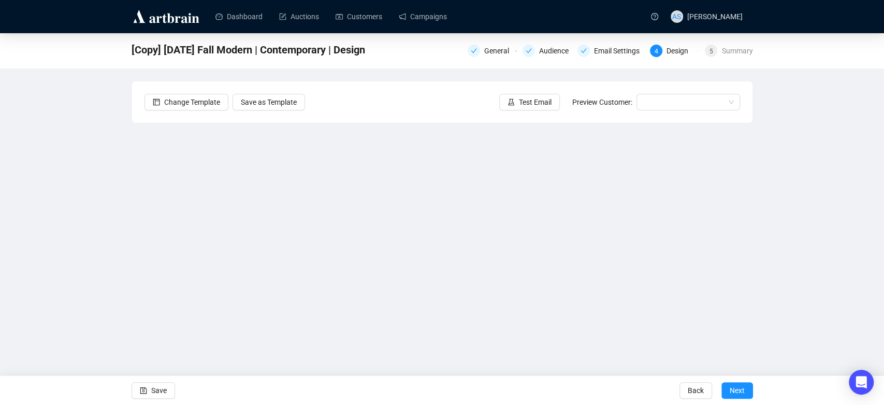
drag, startPoint x: 813, startPoint y: 268, endPoint x: 805, endPoint y: 275, distance: 10.8
click at [814, 268] on div "[Copy] [DATE] Fall Modern | Contemporary | Design General Audience Email Settin…" at bounding box center [442, 207] width 884 height 349
click at [170, 392] on button "Save" at bounding box center [154, 390] width 44 height 17
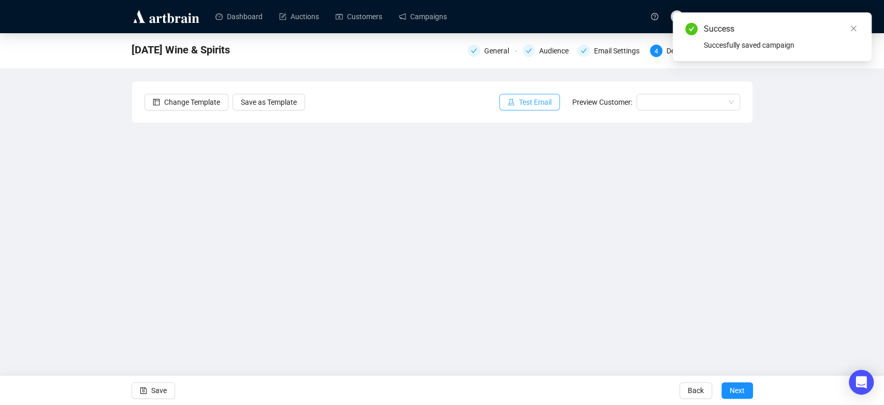
click at [519, 100] on button "Test Email" at bounding box center [529, 102] width 61 height 17
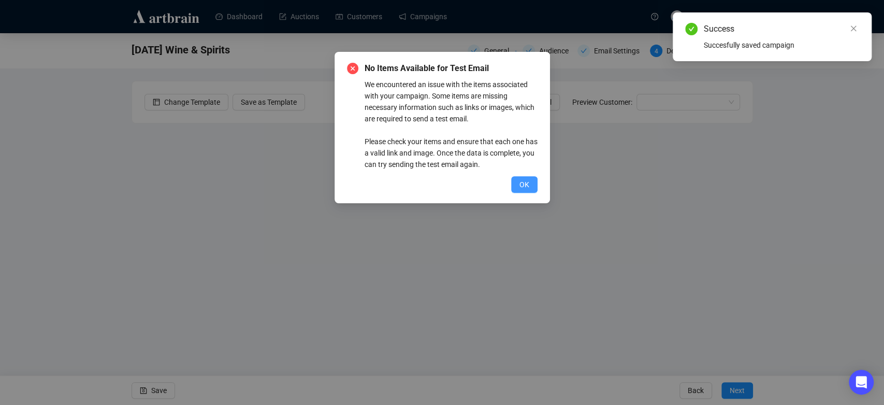
click at [535, 184] on button "OK" at bounding box center [524, 184] width 26 height 17
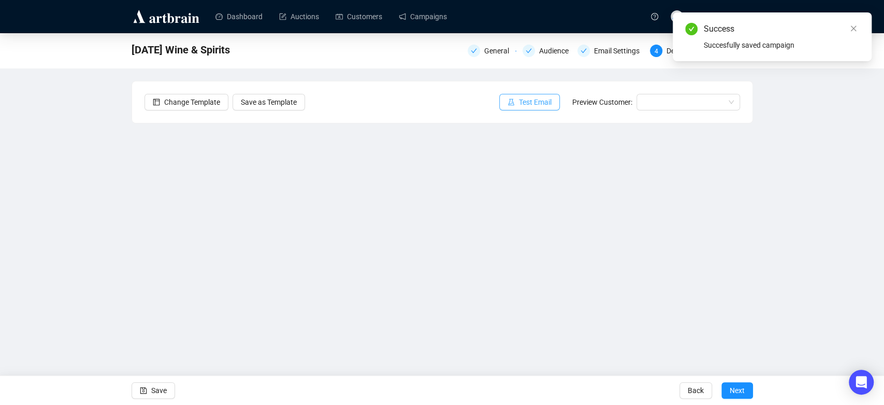
click at [543, 94] on button "Test Email" at bounding box center [529, 102] width 61 height 17
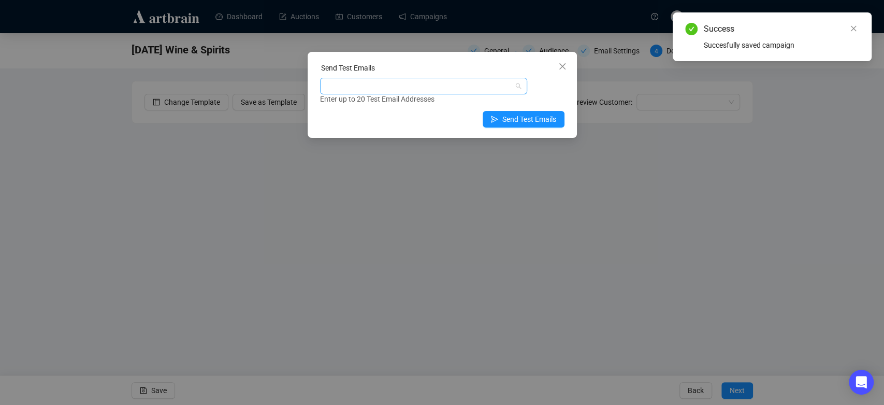
click at [452, 90] on div at bounding box center [418, 86] width 192 height 15
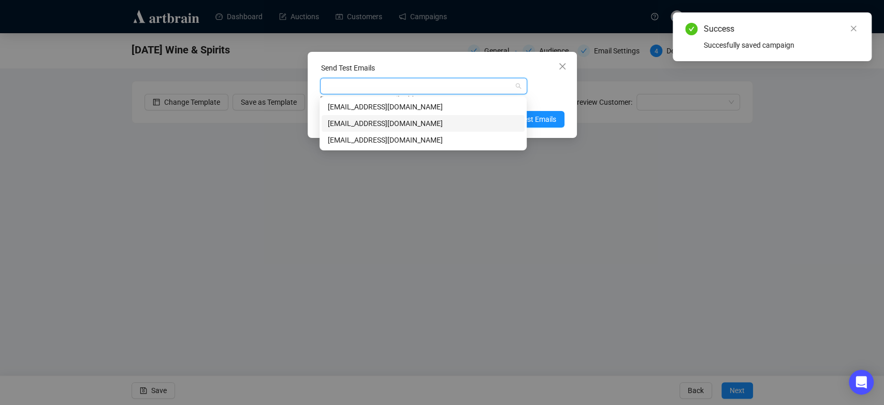
drag, startPoint x: 379, startPoint y: 119, endPoint x: 398, endPoint y: 123, distance: 19.6
click at [379, 120] on div "[EMAIL_ADDRESS][DOMAIN_NAME]" at bounding box center [423, 123] width 191 height 11
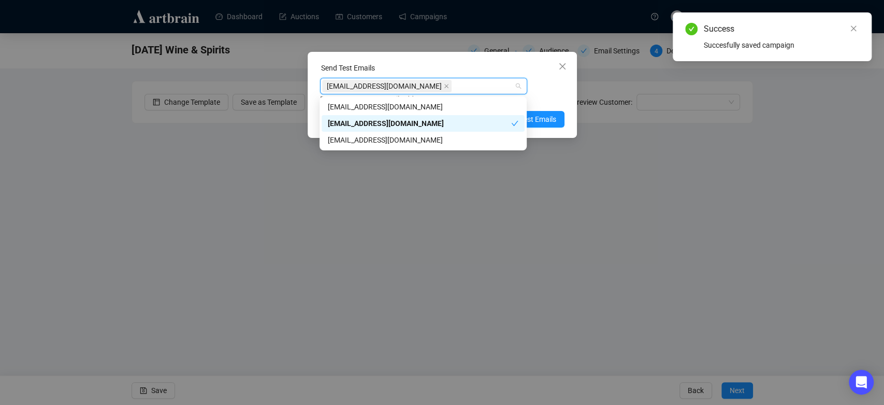
click at [546, 84] on div "[EMAIL_ADDRESS][DOMAIN_NAME] Enter up to 20 Test Email Addresses" at bounding box center [442, 91] width 245 height 27
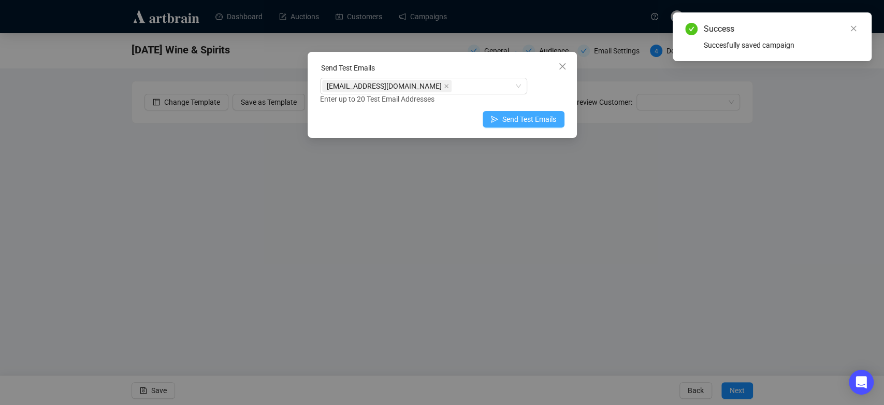
click at [532, 122] on span "Send Test Emails" at bounding box center [530, 118] width 54 height 11
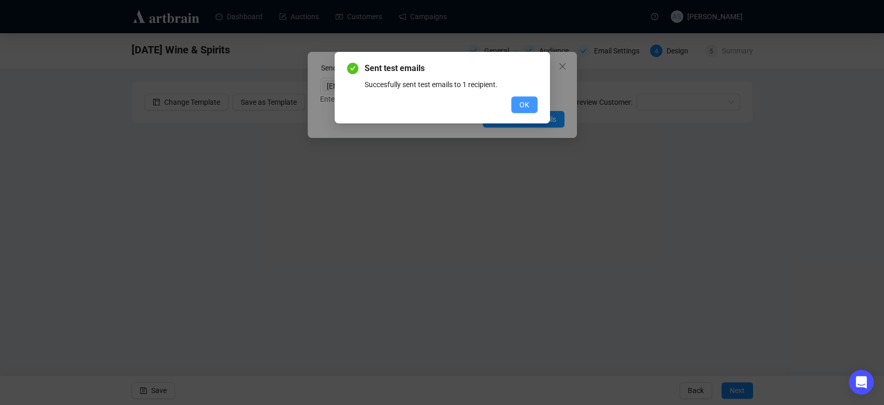
click at [525, 106] on span "OK" at bounding box center [525, 104] width 10 height 11
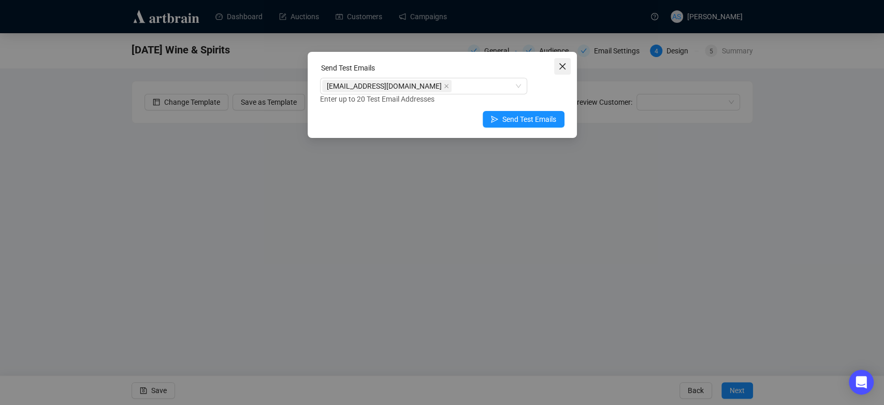
click at [561, 65] on icon "close" at bounding box center [562, 66] width 6 height 6
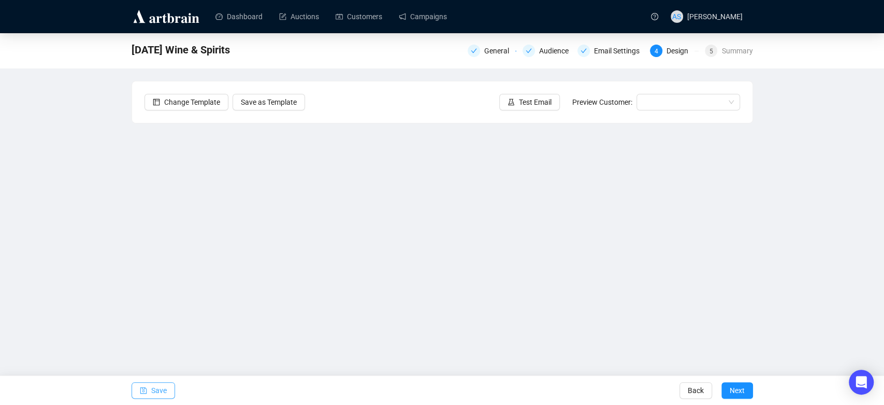
click at [153, 386] on span "Save" at bounding box center [159, 390] width 16 height 29
click at [153, 393] on span "Save" at bounding box center [159, 390] width 16 height 29
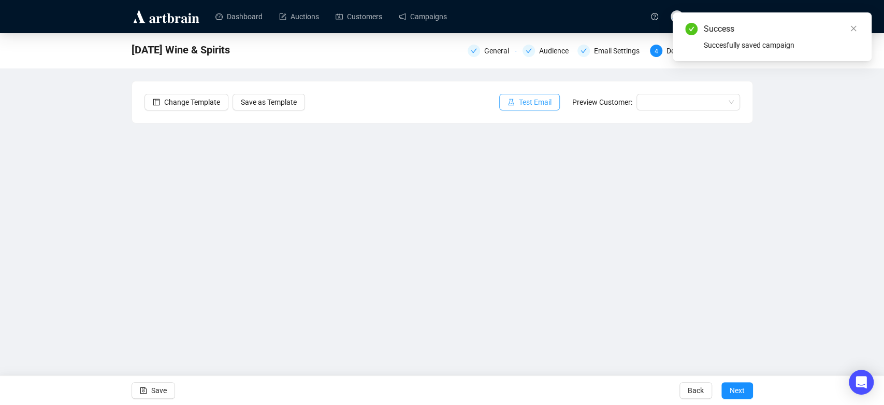
click at [532, 108] on button "Test Email" at bounding box center [529, 102] width 61 height 17
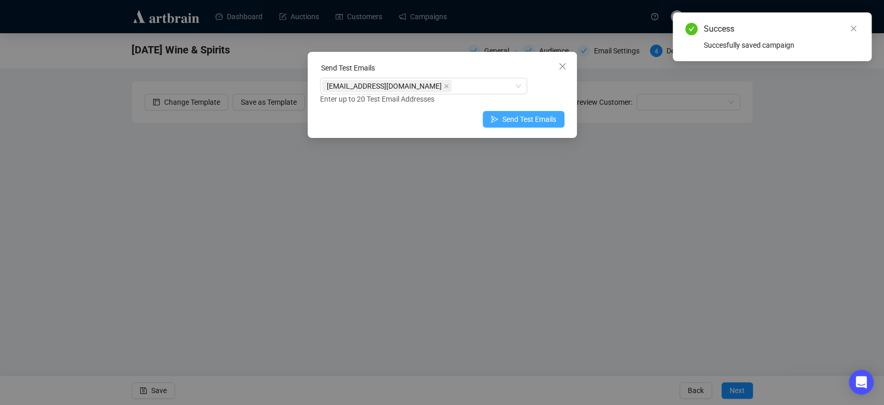
click at [501, 117] on button "Send Test Emails" at bounding box center [524, 119] width 82 height 17
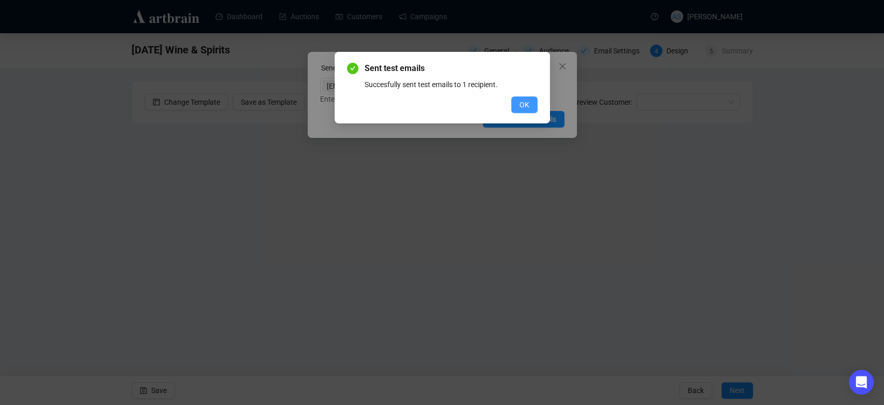
click at [524, 110] on button "OK" at bounding box center [524, 104] width 26 height 17
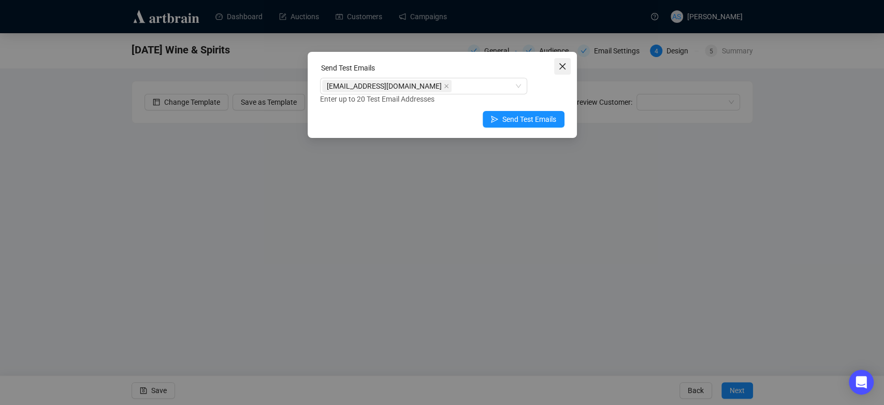
click at [563, 71] on button "Close" at bounding box center [562, 66] width 17 height 17
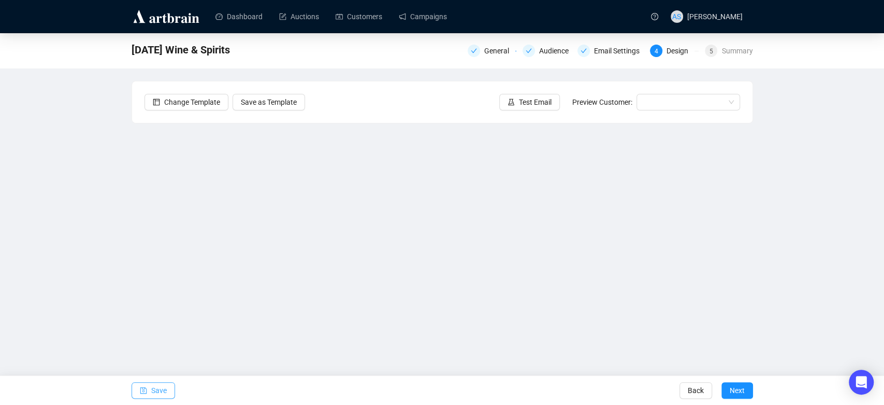
click at [164, 386] on span "Save" at bounding box center [159, 390] width 16 height 29
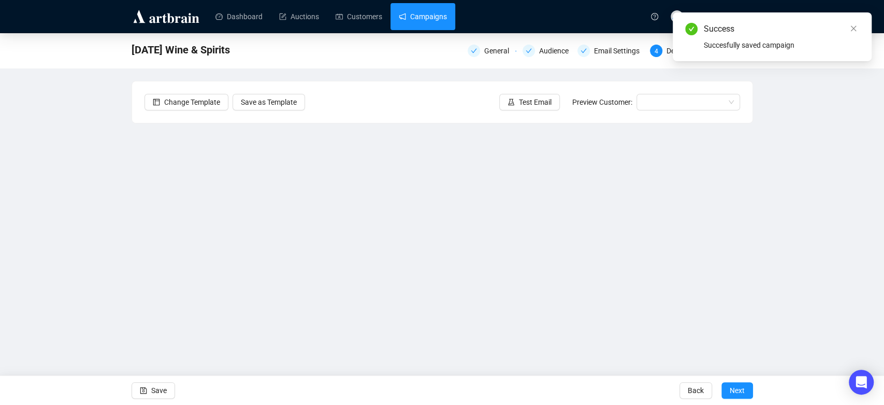
click at [422, 24] on link "Campaigns" at bounding box center [423, 16] width 48 height 27
